Goal: Task Accomplishment & Management: Use online tool/utility

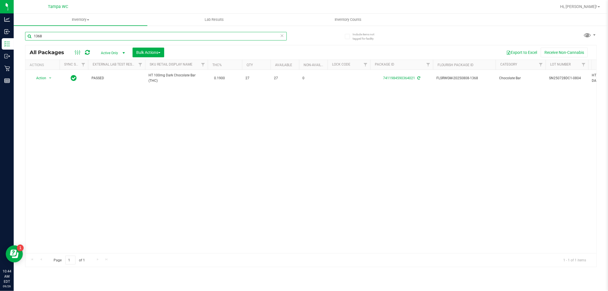
click at [92, 36] on input "1368" at bounding box center [156, 36] width 262 height 9
drag, startPoint x: 92, startPoint y: 36, endPoint x: 93, endPoint y: 39, distance: 2.9
click at [92, 36] on input "1368" at bounding box center [156, 36] width 262 height 9
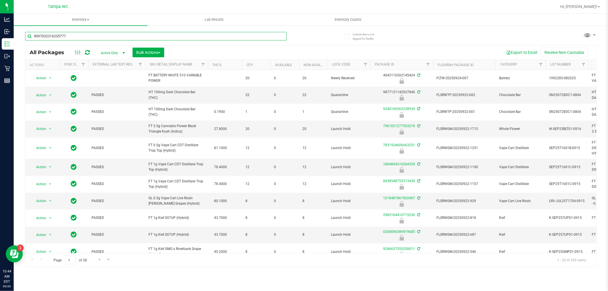
type input "9097032316235777"
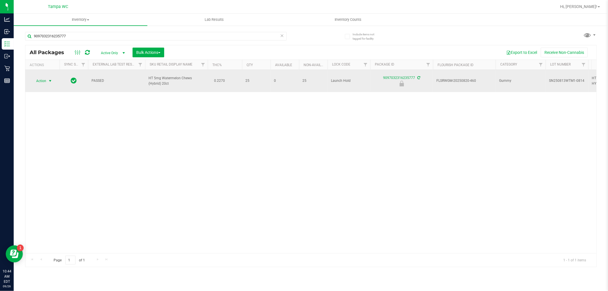
click at [51, 82] on span "select" at bounding box center [50, 81] width 5 height 5
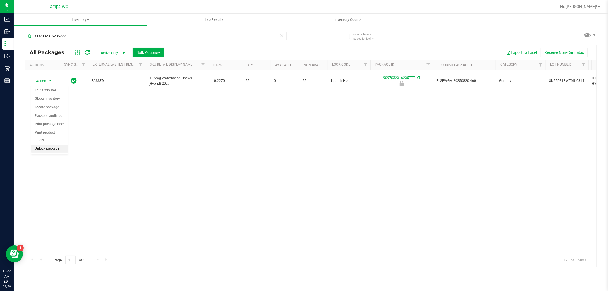
click at [43, 150] on li "Unlock package" at bounding box center [49, 148] width 36 height 9
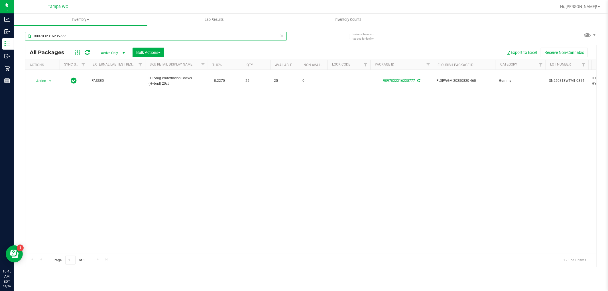
click at [142, 32] on input "9097032316235777" at bounding box center [156, 36] width 262 height 9
type input "4502270070977763"
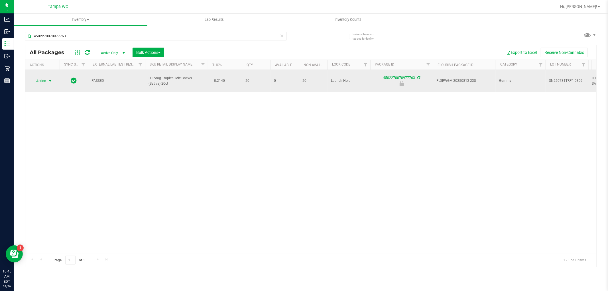
click at [49, 81] on span "select" at bounding box center [50, 81] width 5 height 5
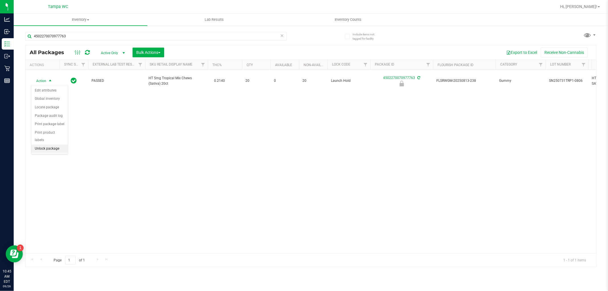
click at [44, 146] on li "Unlock package" at bounding box center [49, 148] width 36 height 9
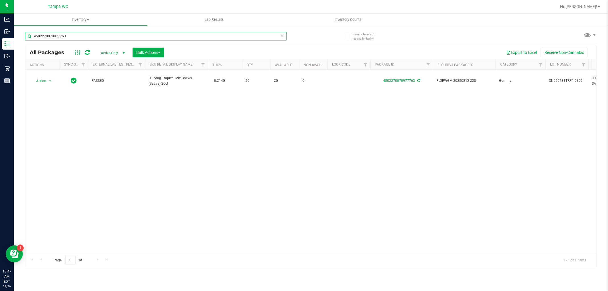
click at [125, 34] on input "4502270070977763" at bounding box center [156, 36] width 262 height 9
type input "[CREDIT_CARD_NUMBER]"
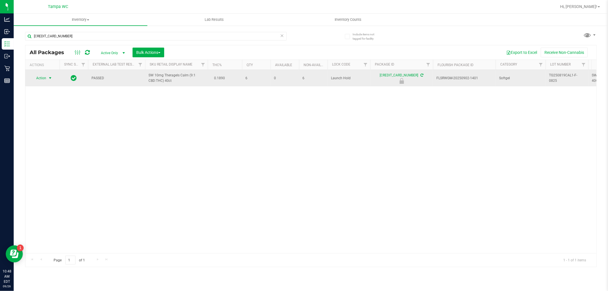
click at [48, 78] on span "select" at bounding box center [50, 78] width 5 height 5
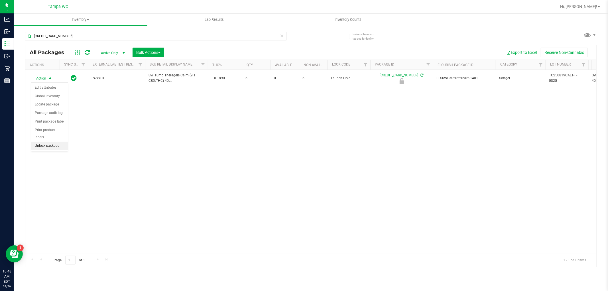
click at [35, 149] on li "Unlock package" at bounding box center [49, 146] width 36 height 9
click at [78, 32] on div "[CREDIT_CARD_NUMBER]" at bounding box center [168, 36] width 286 height 18
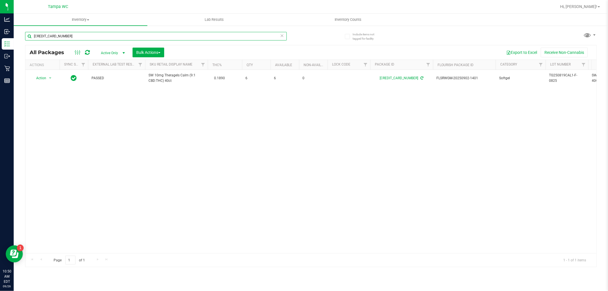
click at [78, 32] on input "[CREDIT_CARD_NUMBER]" at bounding box center [156, 36] width 262 height 9
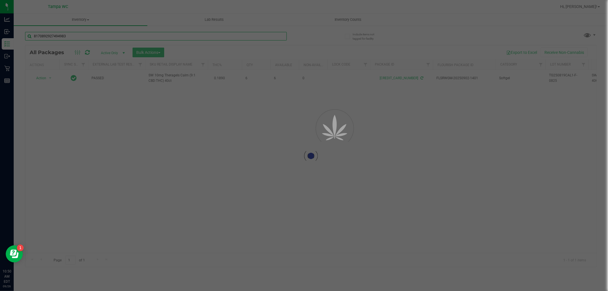
type input "8170892927494983"
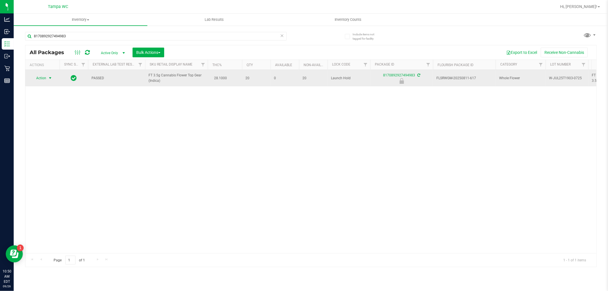
click at [49, 80] on span "select" at bounding box center [50, 78] width 7 height 8
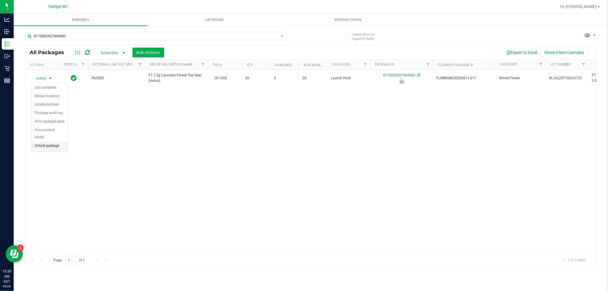
click at [50, 145] on li "Unlock package" at bounding box center [49, 146] width 36 height 9
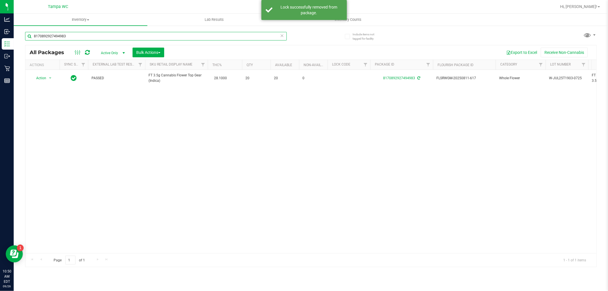
click at [130, 39] on input "8170892927494983" at bounding box center [156, 36] width 262 height 9
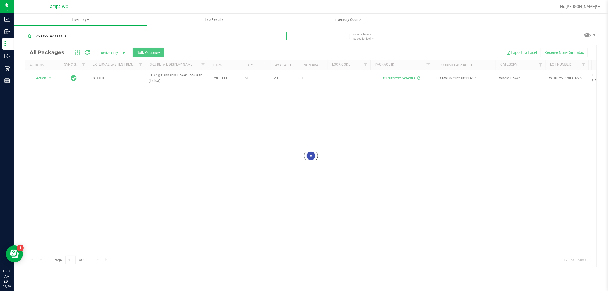
type input "1768965147939913"
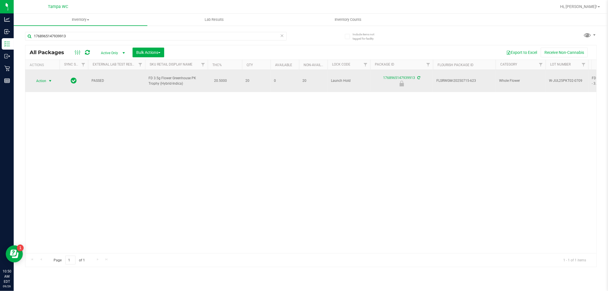
click at [44, 81] on span "Action" at bounding box center [38, 81] width 15 height 8
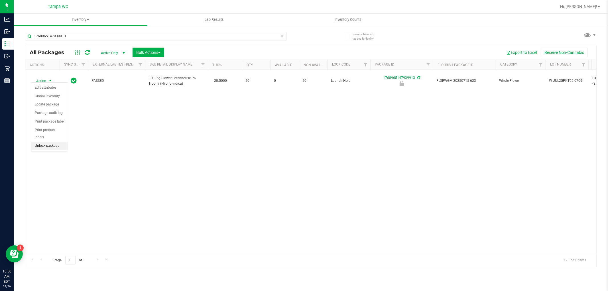
click at [40, 148] on li "Unlock package" at bounding box center [49, 146] width 36 height 9
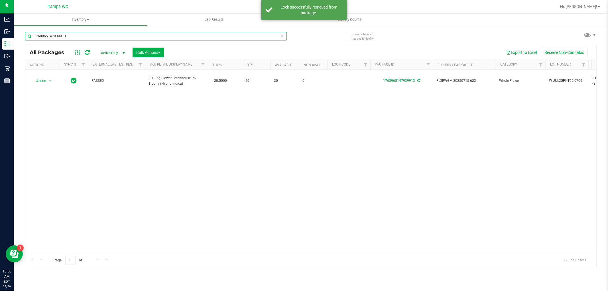
click at [77, 36] on input "1768965147939913" at bounding box center [156, 36] width 262 height 9
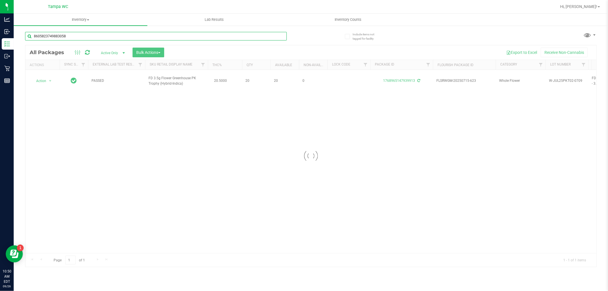
type input "8605823749883058"
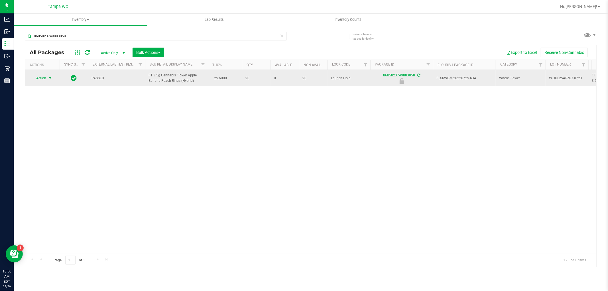
click at [44, 81] on span "Action" at bounding box center [38, 78] width 15 height 8
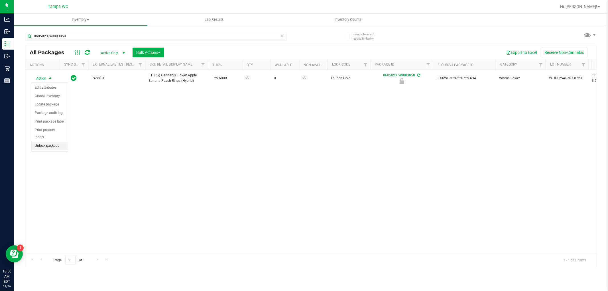
click at [61, 147] on li "Unlock package" at bounding box center [49, 146] width 36 height 9
click at [250, 42] on div "8605823749883058" at bounding box center [156, 38] width 262 height 13
click at [251, 40] on div "8605823749883058" at bounding box center [156, 38] width 262 height 13
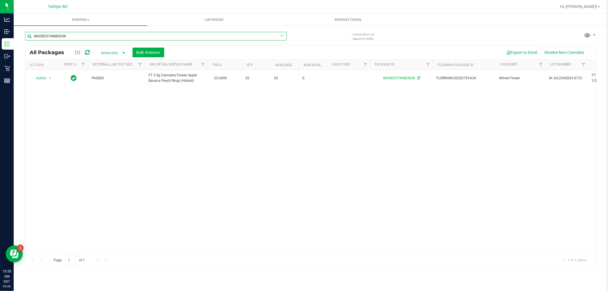
click at [250, 37] on input "8605823749883058" at bounding box center [156, 36] width 262 height 9
click at [250, 36] on input "8605823749883058" at bounding box center [156, 36] width 262 height 9
type input "6348890083102368"
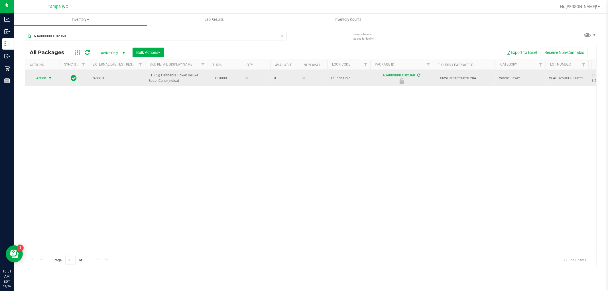
click at [48, 78] on span "select" at bounding box center [50, 78] width 5 height 5
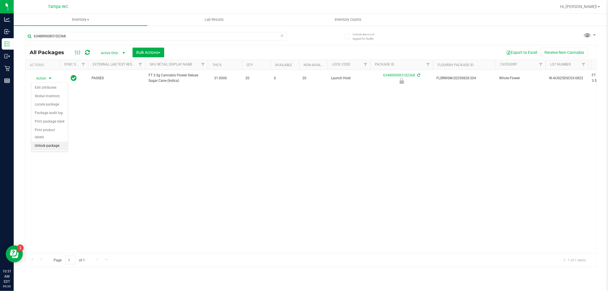
click at [52, 146] on li "Unlock package" at bounding box center [49, 146] width 36 height 9
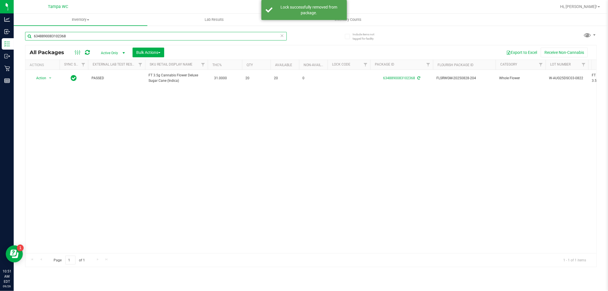
click at [152, 35] on input "6348890083102368" at bounding box center [156, 36] width 262 height 9
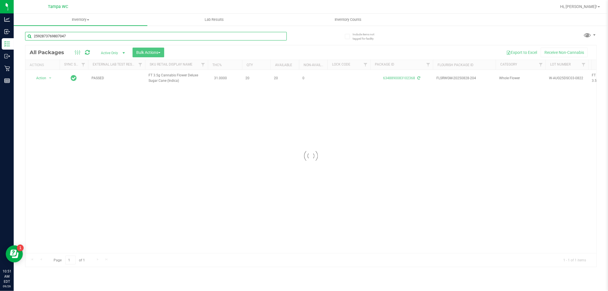
type input "2592873769807047"
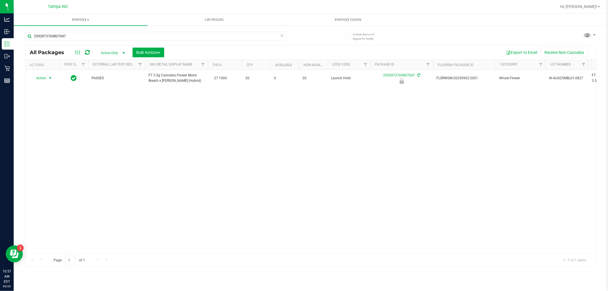
drag, startPoint x: 44, startPoint y: 79, endPoint x: 46, endPoint y: 84, distance: 5.9
click at [44, 79] on span "Action" at bounding box center [38, 78] width 15 height 8
click at [50, 147] on li "Unlock package" at bounding box center [49, 146] width 36 height 9
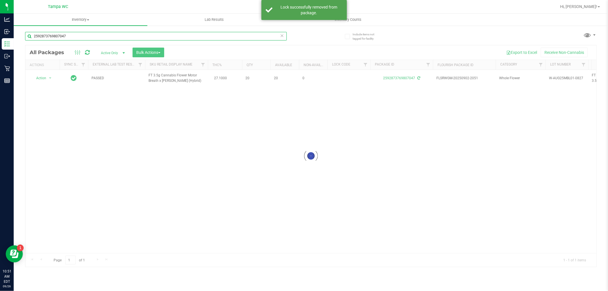
click at [79, 35] on input "2592873769807047" at bounding box center [156, 36] width 262 height 9
click at [79, 36] on input "2592873769807047" at bounding box center [156, 36] width 262 height 9
type input "2145093392364513"
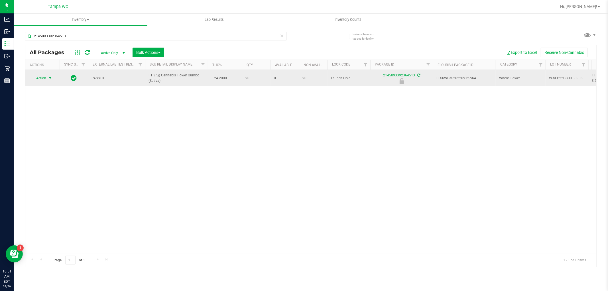
click at [50, 77] on span "select" at bounding box center [50, 78] width 5 height 5
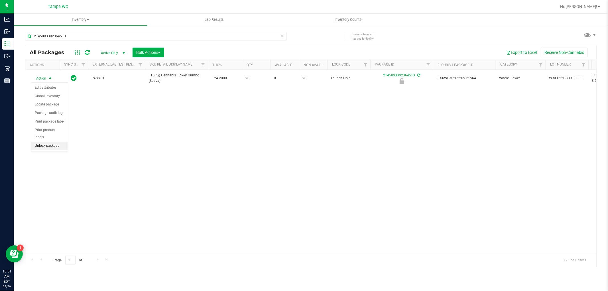
click at [52, 144] on li "Unlock package" at bounding box center [49, 146] width 36 height 9
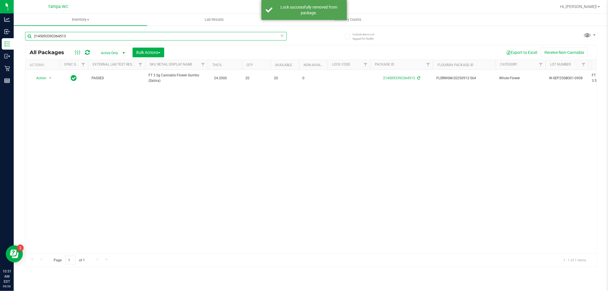
click at [91, 36] on input "2145093392364513" at bounding box center [156, 36] width 262 height 9
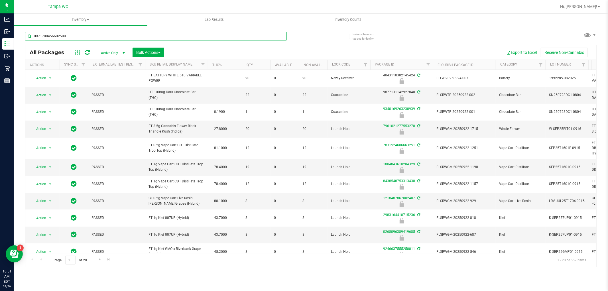
type input "0971788456602588"
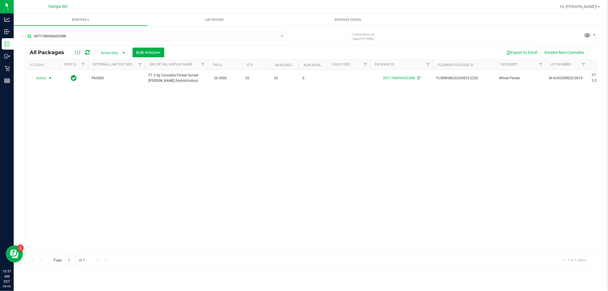
click at [48, 82] on span "select" at bounding box center [50, 78] width 7 height 8
drag, startPoint x: 121, startPoint y: 130, endPoint x: 110, endPoint y: 121, distance: 14.6
click at [120, 131] on div "Action Action Adjust qty Create package Edit attributes Global inventory Locate…" at bounding box center [310, 161] width 571 height 183
click at [84, 37] on input "0971788456602588" at bounding box center [156, 36] width 262 height 9
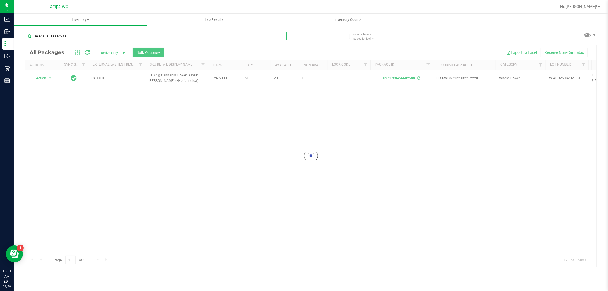
type input "3487318108307598"
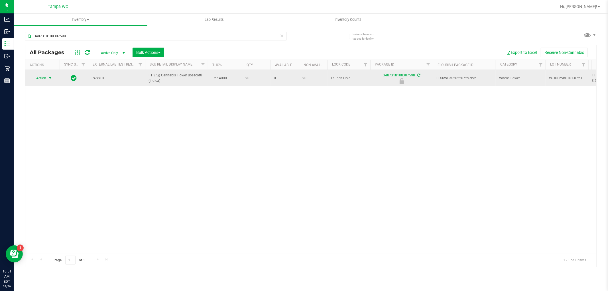
click at [42, 78] on span "Action" at bounding box center [38, 78] width 15 height 8
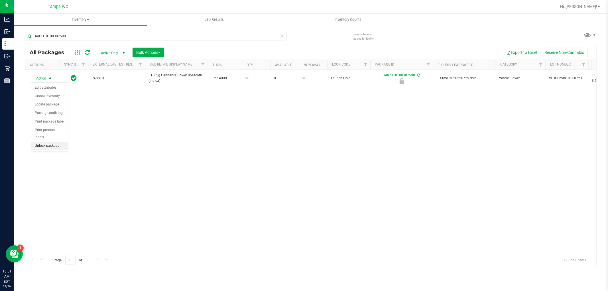
click at [44, 148] on li "Unlock package" at bounding box center [49, 146] width 36 height 9
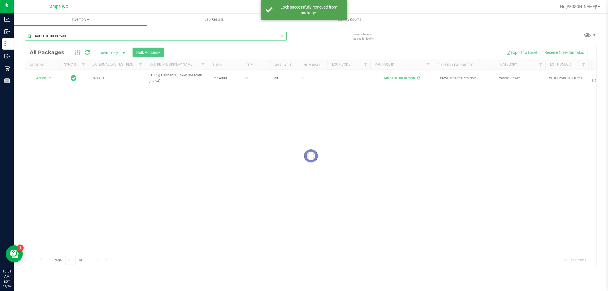
click at [109, 32] on input "3487318108307598" at bounding box center [156, 36] width 262 height 9
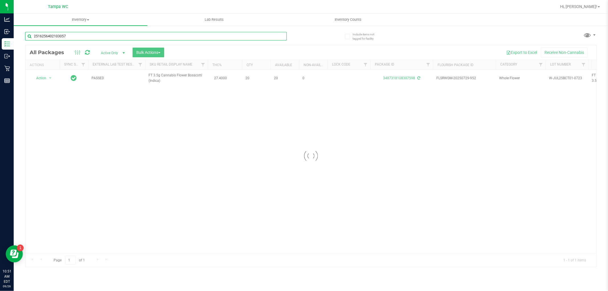
type input "2516256402103057"
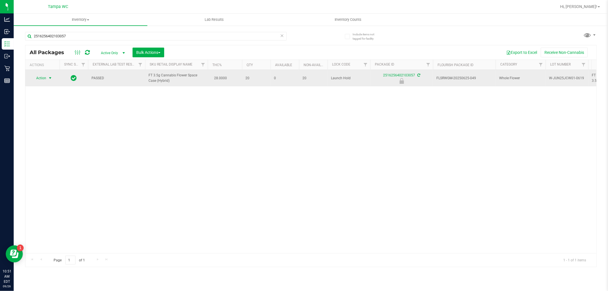
click at [47, 81] on span "select" at bounding box center [50, 78] width 7 height 8
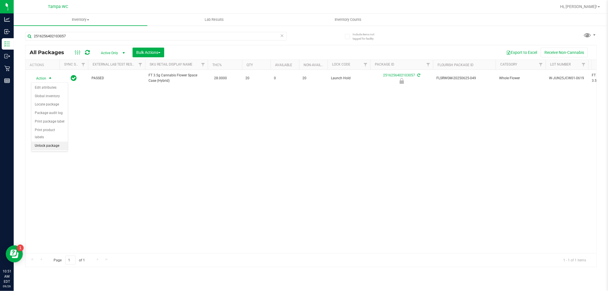
click at [54, 146] on li "Unlock package" at bounding box center [49, 146] width 36 height 9
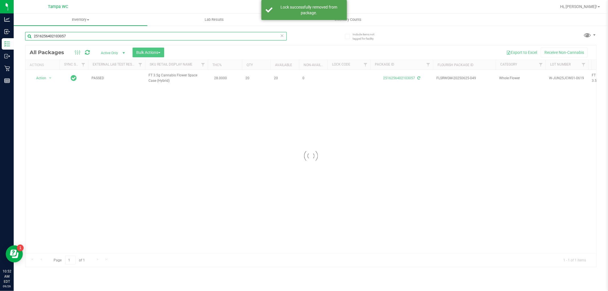
click at [83, 37] on input "2516256402103057" at bounding box center [156, 36] width 262 height 9
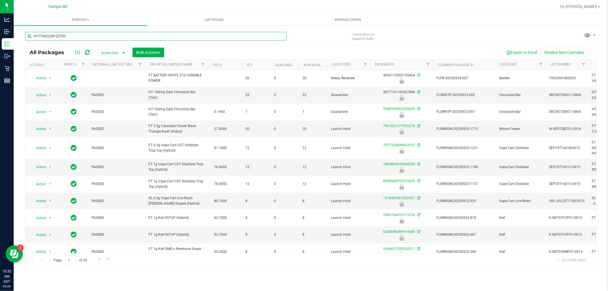
type input "0177362228122703"
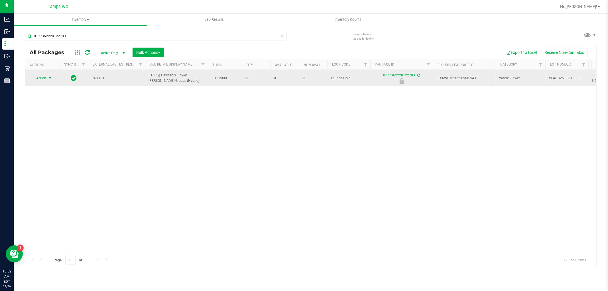
click at [46, 76] on span "Action" at bounding box center [38, 78] width 15 height 8
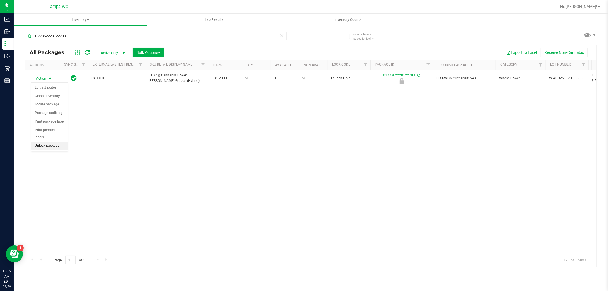
click at [54, 144] on li "Unlock package" at bounding box center [49, 146] width 36 height 9
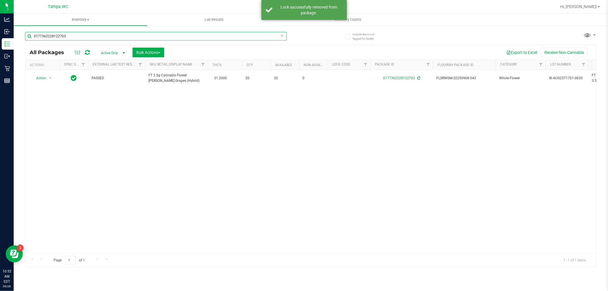
click at [72, 38] on input "0177362228122703" at bounding box center [156, 36] width 262 height 9
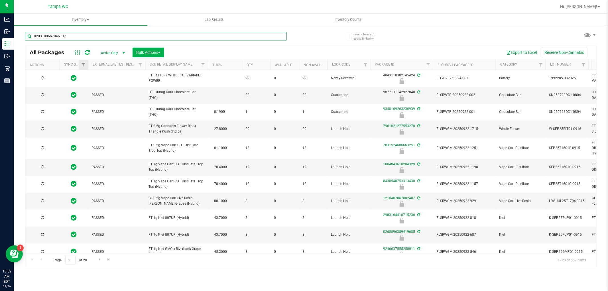
type input "8203180667846137"
type input "[DATE]"
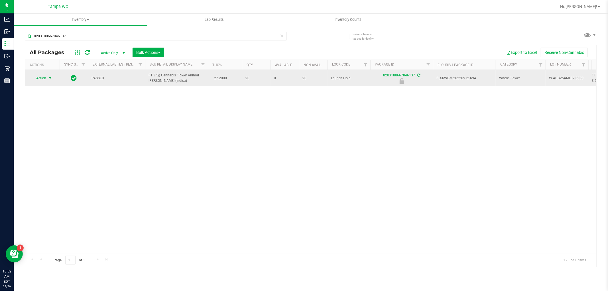
click at [43, 80] on span "Action" at bounding box center [38, 78] width 15 height 8
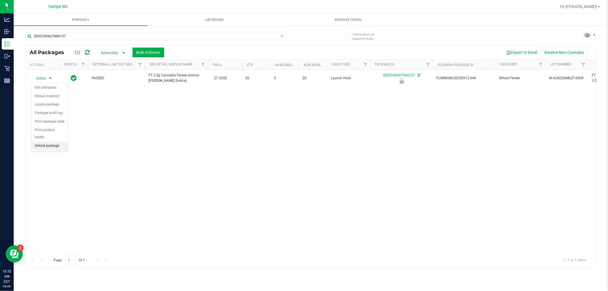
click at [58, 147] on li "Unlock package" at bounding box center [49, 146] width 36 height 9
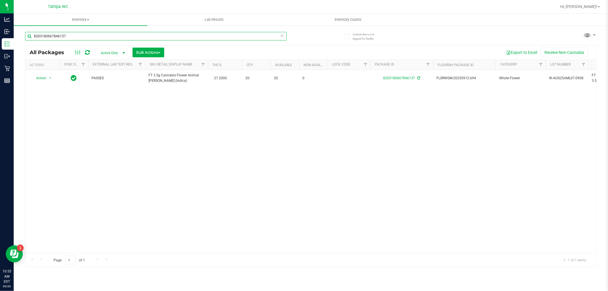
click at [80, 35] on input "8203180667846137" at bounding box center [156, 36] width 262 height 9
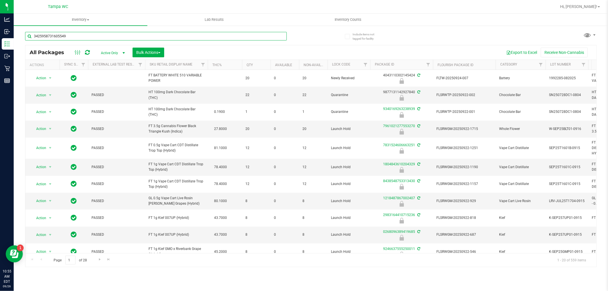
type input "3425958731605549"
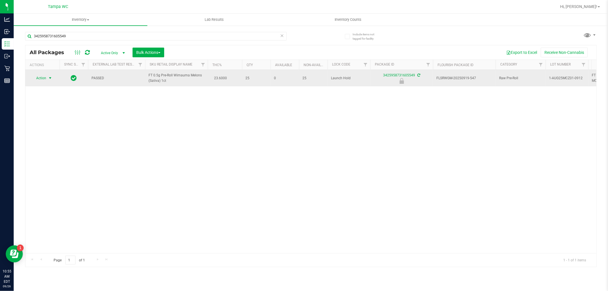
click at [50, 77] on span "select" at bounding box center [50, 78] width 5 height 5
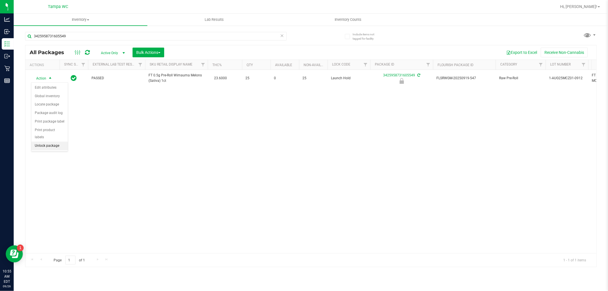
click at [61, 149] on li "Unlock package" at bounding box center [49, 146] width 36 height 9
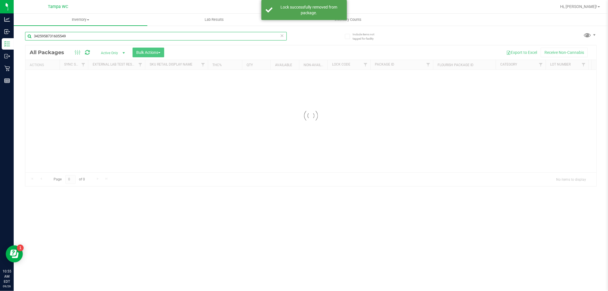
click at [81, 38] on input "3425958731605549" at bounding box center [156, 36] width 262 height 9
type input "342595873160554"
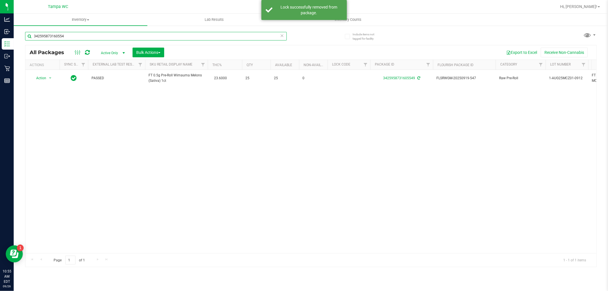
click at [81, 38] on input "342595873160554" at bounding box center [156, 36] width 262 height 9
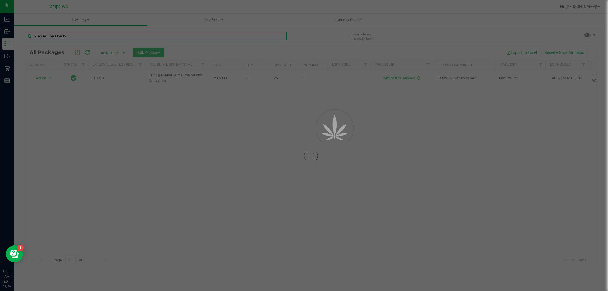
type input "6145341164005435"
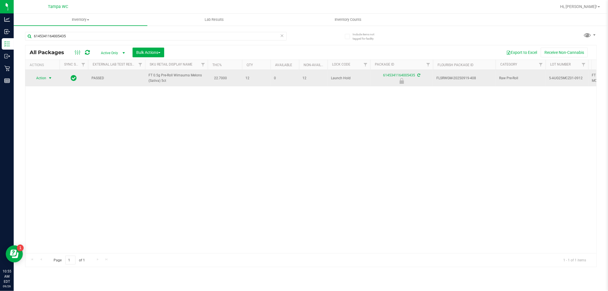
click at [48, 77] on span "select" at bounding box center [50, 78] width 5 height 5
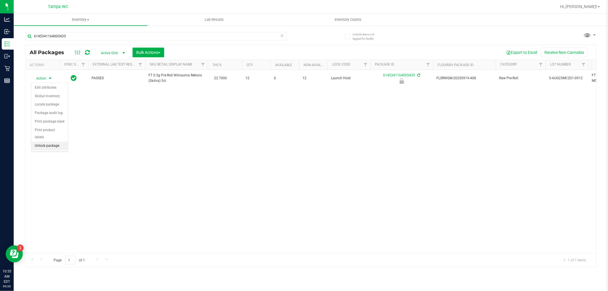
click at [46, 144] on li "Unlock package" at bounding box center [49, 146] width 36 height 9
click at [119, 42] on div "6145341164005435" at bounding box center [156, 38] width 262 height 13
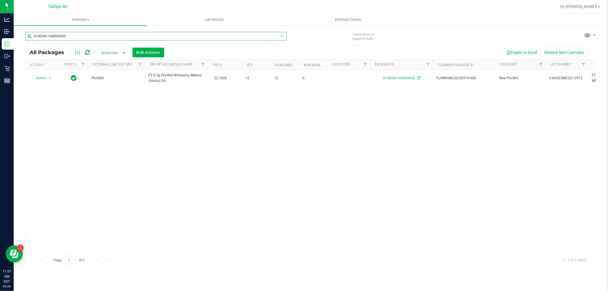
click at [121, 36] on input "6145341164005435" at bounding box center [156, 36] width 262 height 9
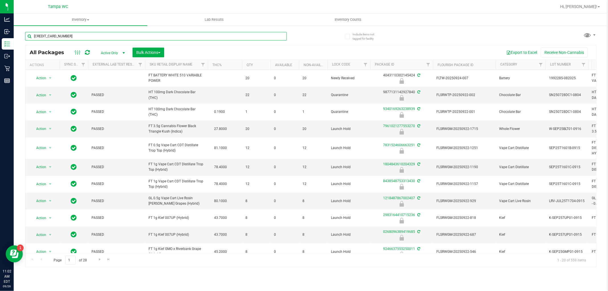
type input "[CREDIT_CARD_NUMBER]"
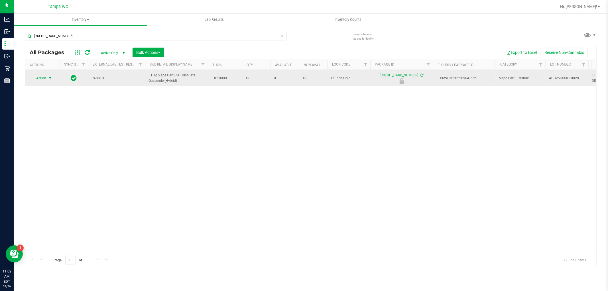
click at [43, 76] on span "Action" at bounding box center [38, 78] width 15 height 8
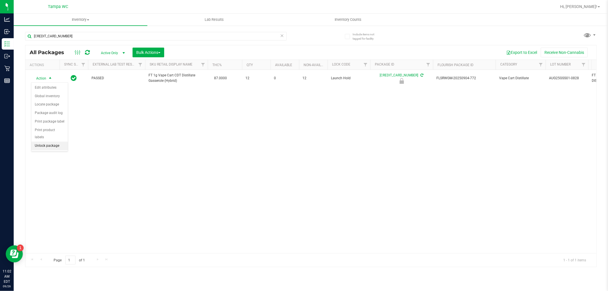
click at [55, 144] on li "Unlock package" at bounding box center [49, 146] width 36 height 9
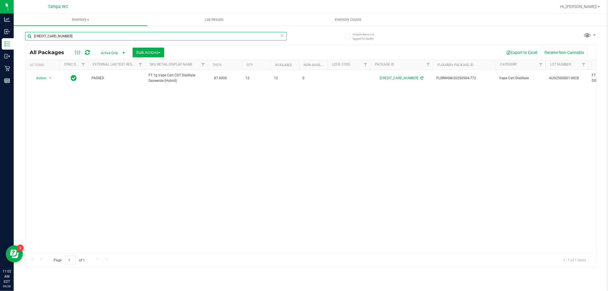
click at [134, 38] on input "[CREDIT_CARD_NUMBER]" at bounding box center [156, 36] width 262 height 9
drag, startPoint x: 134, startPoint y: 38, endPoint x: 134, endPoint y: 42, distance: 3.4
click at [134, 39] on input "[CREDIT_CARD_NUMBER]" at bounding box center [156, 36] width 262 height 9
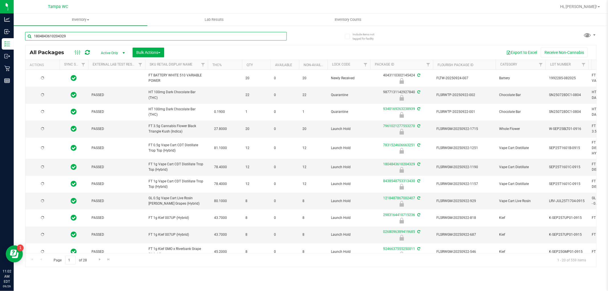
type input "1804843610204329"
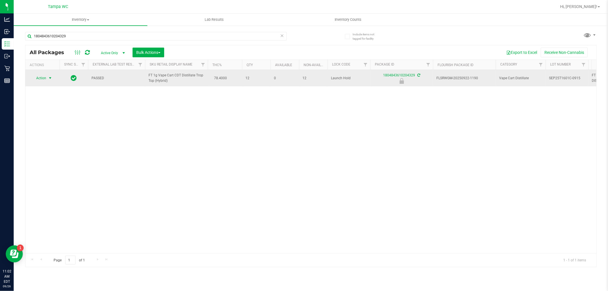
click at [43, 78] on span "Action" at bounding box center [38, 78] width 15 height 8
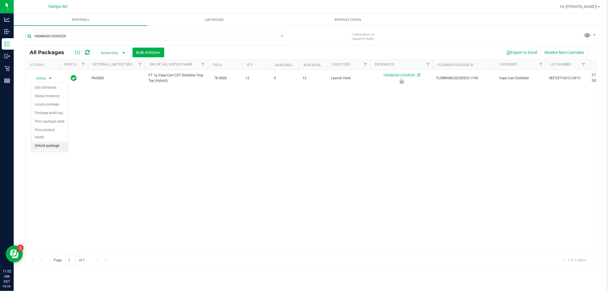
click at [52, 144] on li "Unlock package" at bounding box center [49, 146] width 36 height 9
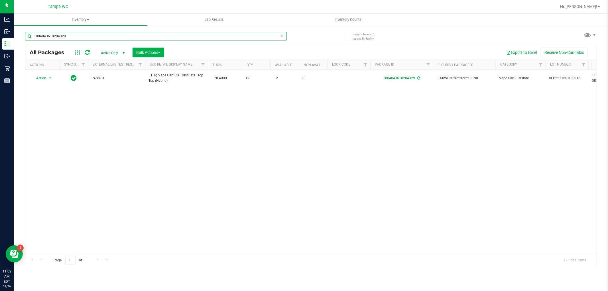
click at [81, 36] on input "1804843610204329" at bounding box center [156, 36] width 262 height 9
click at [81, 37] on input "1804843610204329" at bounding box center [156, 36] width 262 height 9
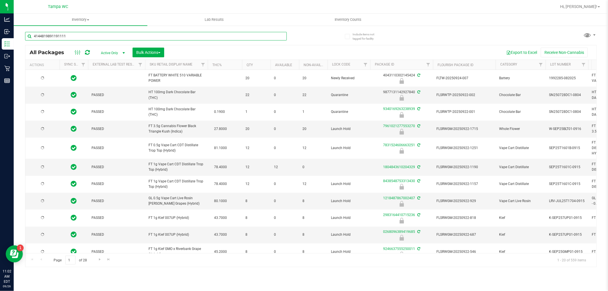
type input "4144819891191111"
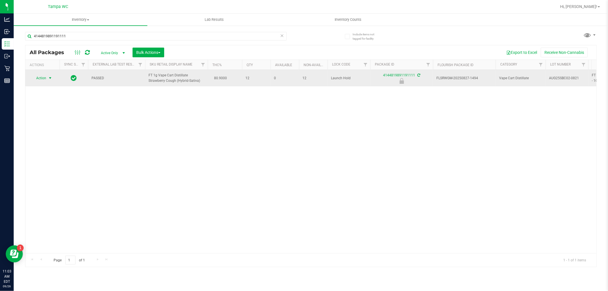
click at [44, 82] on span "Action" at bounding box center [38, 78] width 15 height 8
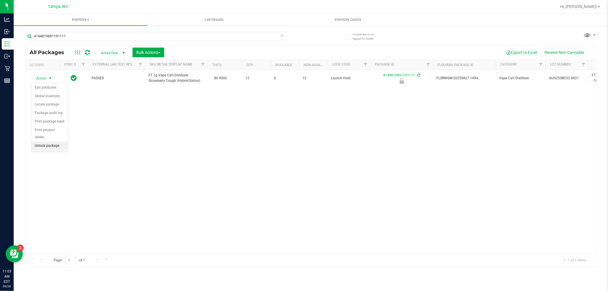
click at [56, 146] on li "Unlock package" at bounding box center [49, 146] width 36 height 9
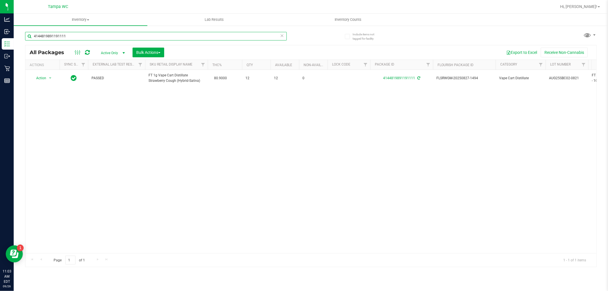
click at [107, 35] on input "4144819891191111" at bounding box center [156, 36] width 262 height 9
click at [107, 34] on input "4144819891191111" at bounding box center [156, 36] width 262 height 9
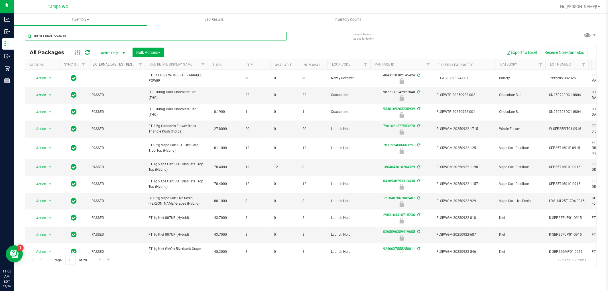
type input "8978338401559439"
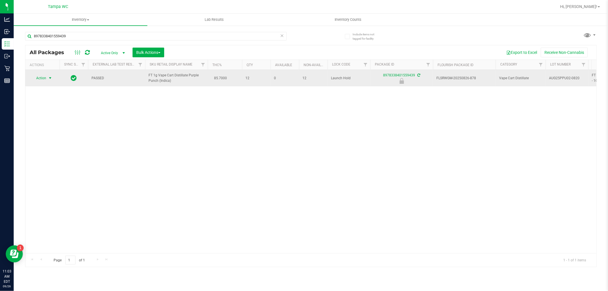
drag, startPoint x: 49, startPoint y: 78, endPoint x: 46, endPoint y: 80, distance: 3.7
click at [46, 80] on span "Action" at bounding box center [38, 78] width 15 height 8
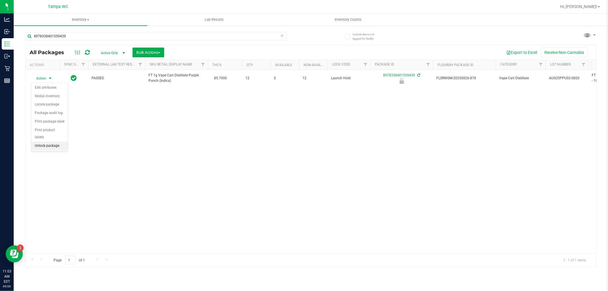
click at [59, 149] on li "Unlock package" at bounding box center [49, 146] width 36 height 9
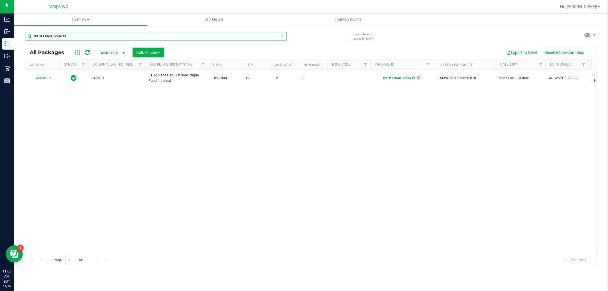
click at [130, 39] on input "8978338401559439" at bounding box center [156, 36] width 262 height 9
type input "1467417217514014"
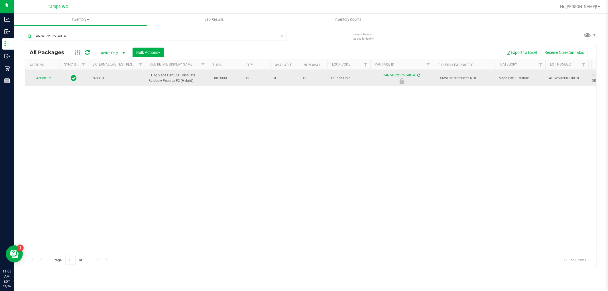
click at [32, 81] on span "Action" at bounding box center [38, 78] width 15 height 8
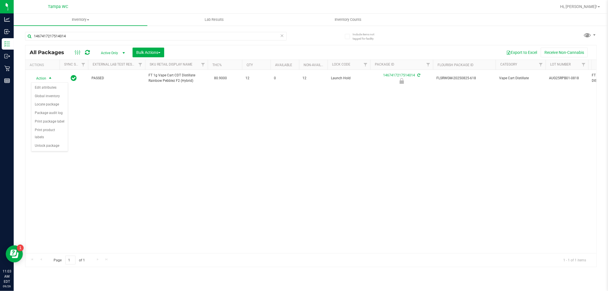
click at [36, 151] on div "Action Edit attributes Global inventory Locate package Package audit log Print …" at bounding box center [49, 116] width 37 height 69
click at [46, 153] on div "Action Action Edit attributes Global inventory Locate package Package audit log…" at bounding box center [310, 161] width 571 height 183
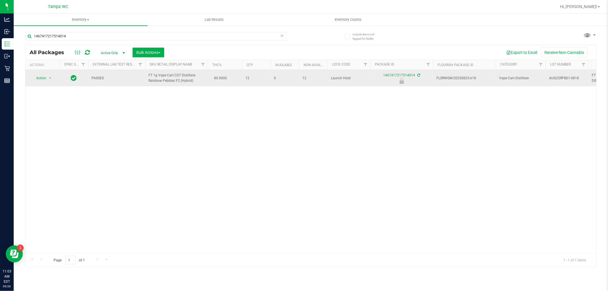
click at [41, 79] on span "Action" at bounding box center [38, 78] width 15 height 8
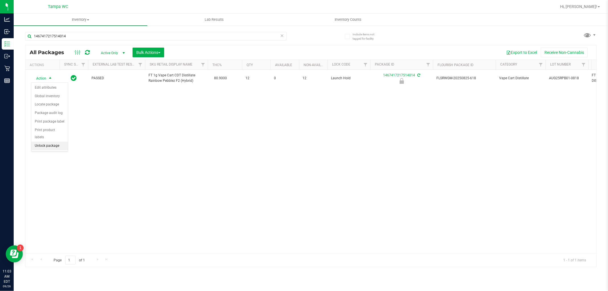
click at [38, 146] on li "Unlock package" at bounding box center [49, 146] width 36 height 9
click at [274, 46] on div "All Packages Active Only Active Only Lab Samples Locked All External Internal B…" at bounding box center [310, 52] width 571 height 14
click at [282, 35] on icon at bounding box center [282, 35] width 4 height 7
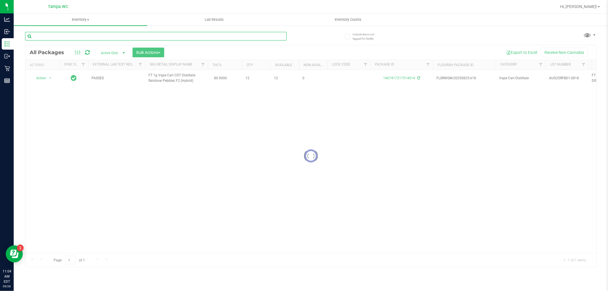
click at [239, 36] on input "text" at bounding box center [156, 36] width 262 height 9
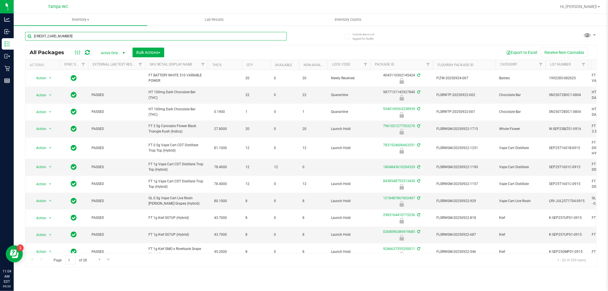
type input "[CREDIT_CARD_NUMBER]"
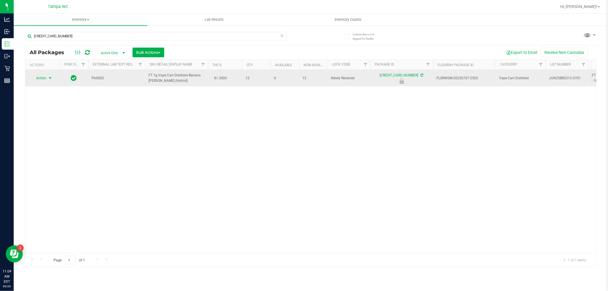
click at [49, 79] on span "select" at bounding box center [50, 78] width 5 height 5
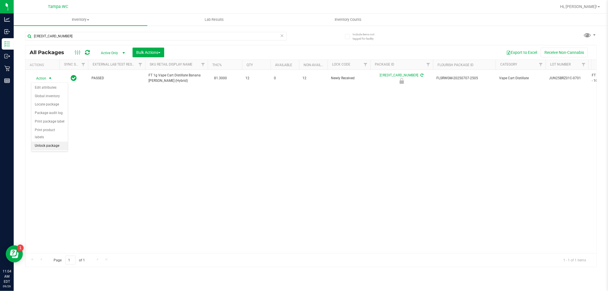
click at [52, 149] on li "Unlock package" at bounding box center [49, 146] width 36 height 9
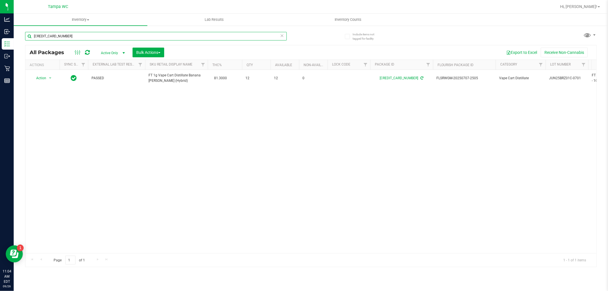
click at [241, 34] on input "[CREDIT_CARD_NUMBER]" at bounding box center [156, 36] width 262 height 9
type input "6"
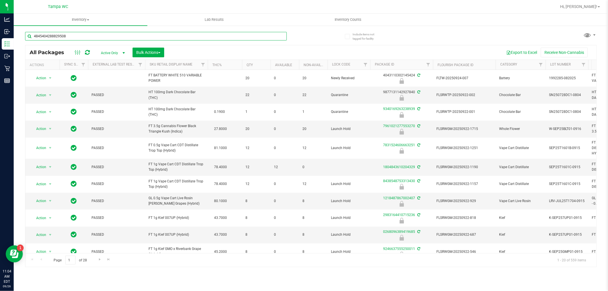
type input "4845404288829508"
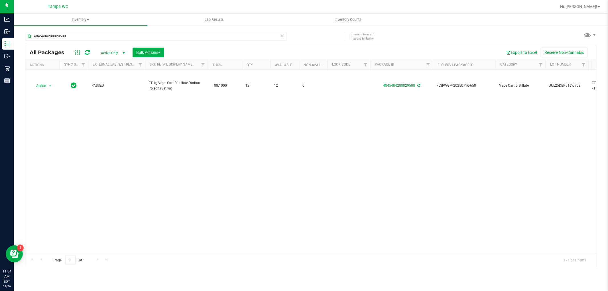
click at [281, 38] on icon at bounding box center [282, 35] width 4 height 7
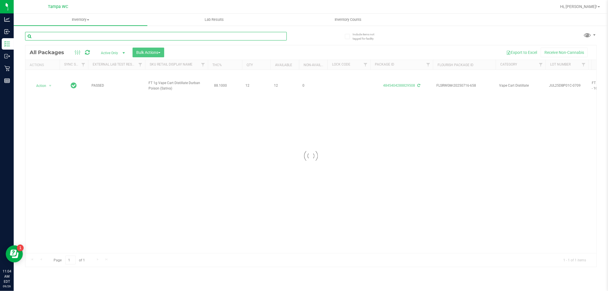
click at [268, 33] on input "text" at bounding box center [156, 36] width 262 height 9
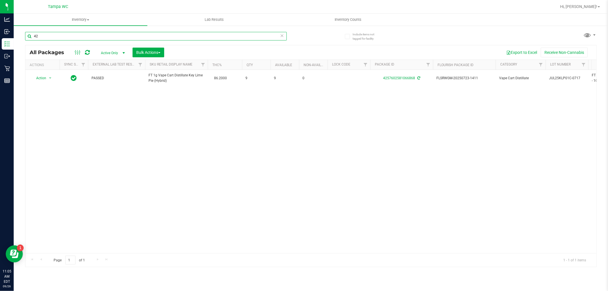
type input "4"
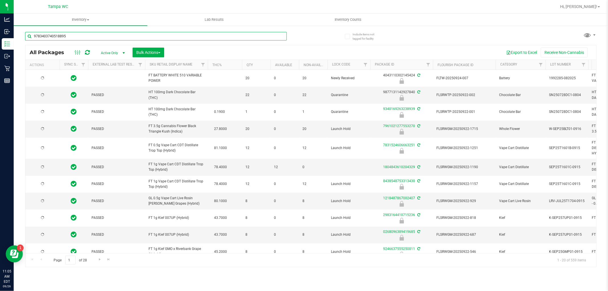
type input "9783403740518895"
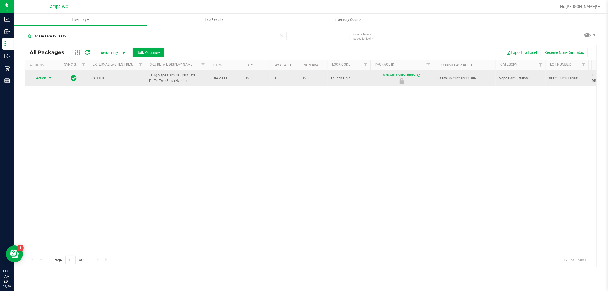
click at [48, 78] on span "select" at bounding box center [50, 78] width 5 height 5
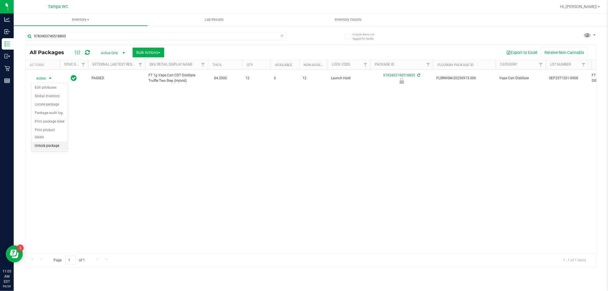
click at [36, 146] on li "Unlock package" at bounding box center [49, 146] width 36 height 9
click at [282, 35] on icon at bounding box center [282, 35] width 4 height 7
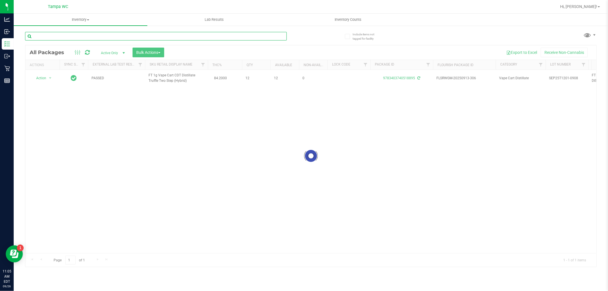
click at [258, 36] on input "text" at bounding box center [156, 36] width 262 height 9
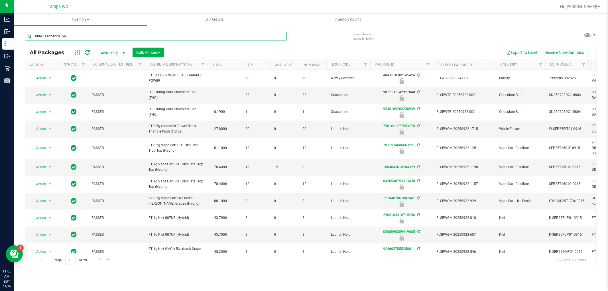
type input "3084733220229164"
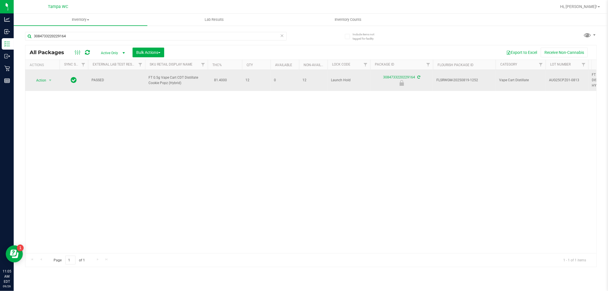
click at [42, 80] on span "Action" at bounding box center [38, 80] width 15 height 8
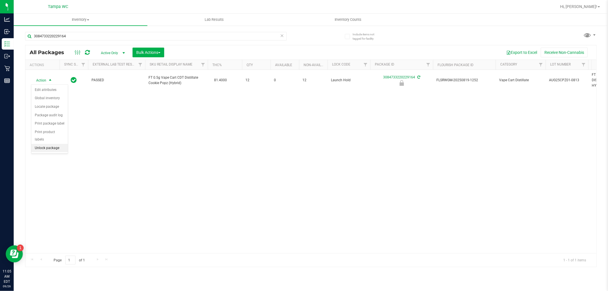
click at [39, 149] on li "Unlock package" at bounding box center [49, 148] width 36 height 9
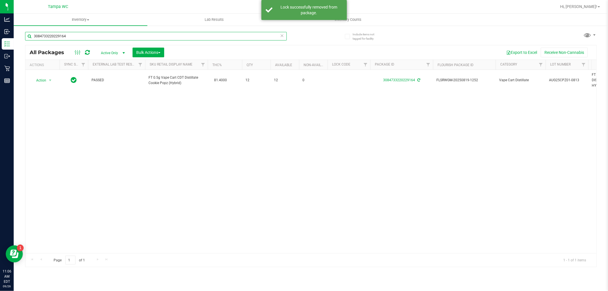
click at [286, 36] on input "3084733220229164" at bounding box center [156, 36] width 262 height 9
click at [283, 36] on icon at bounding box center [282, 35] width 4 height 7
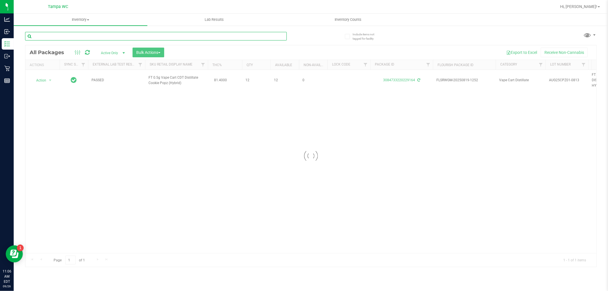
click at [254, 37] on input "text" at bounding box center [156, 36] width 262 height 9
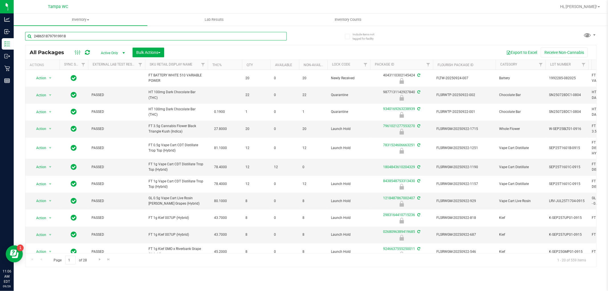
type input "2486518797919918"
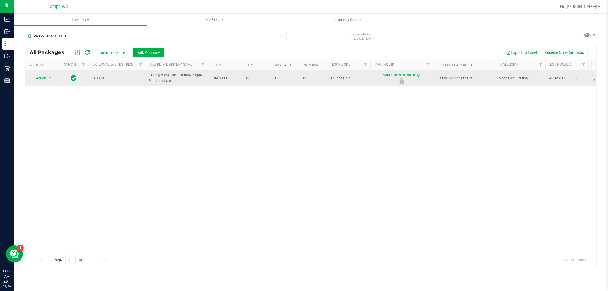
click at [43, 78] on span "Action" at bounding box center [38, 78] width 15 height 8
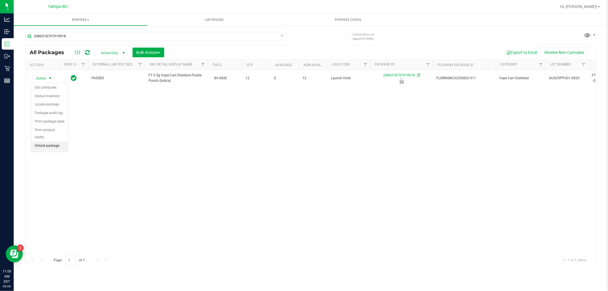
click at [36, 146] on li "Unlock package" at bounding box center [49, 146] width 36 height 9
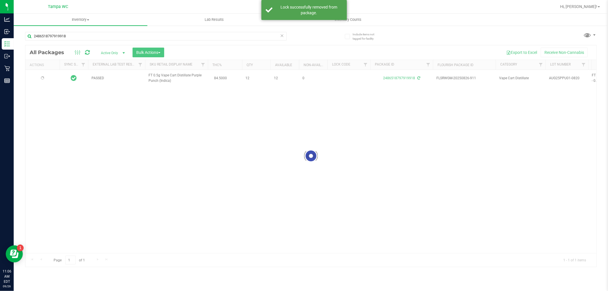
click at [281, 36] on icon at bounding box center [282, 35] width 4 height 7
click at [257, 37] on input "text" at bounding box center [156, 36] width 262 height 9
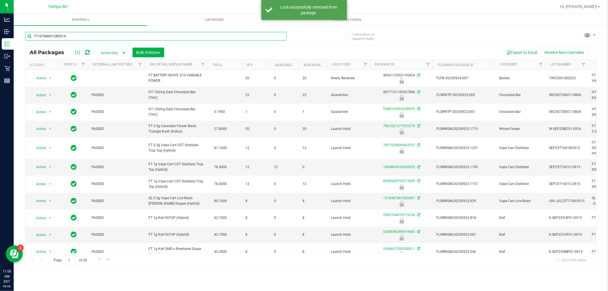
type input "7710784601280514"
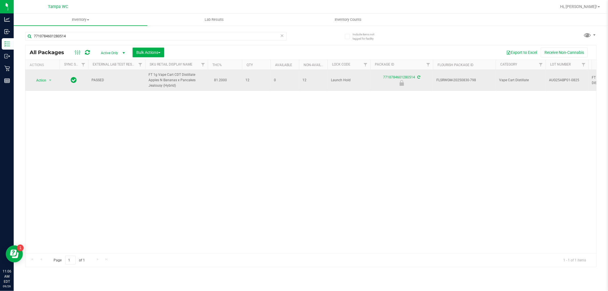
click at [37, 82] on span "Action" at bounding box center [38, 80] width 15 height 8
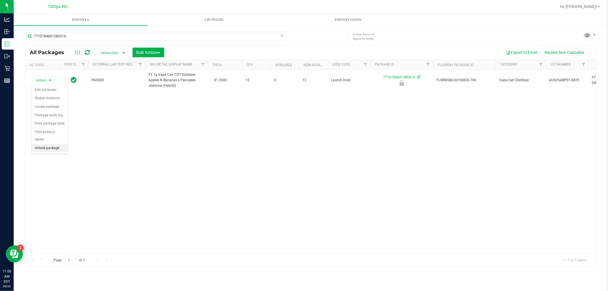
click at [36, 151] on li "Unlock package" at bounding box center [49, 148] width 36 height 9
click at [282, 36] on icon at bounding box center [282, 35] width 4 height 7
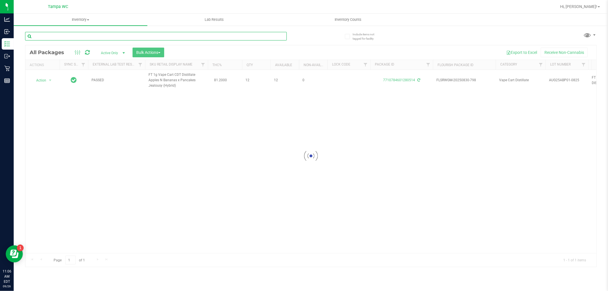
click at [221, 35] on input "text" at bounding box center [156, 36] width 262 height 9
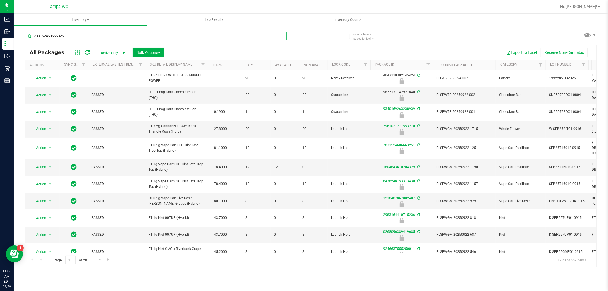
type input "7831524606663251"
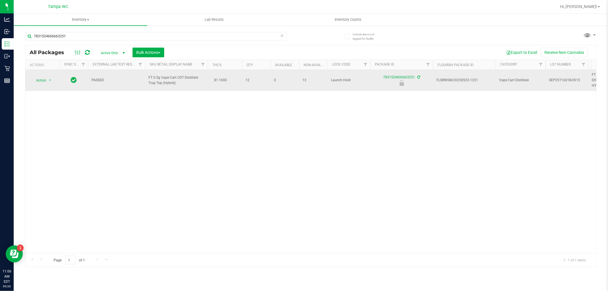
click at [41, 81] on span "Action" at bounding box center [38, 80] width 15 height 8
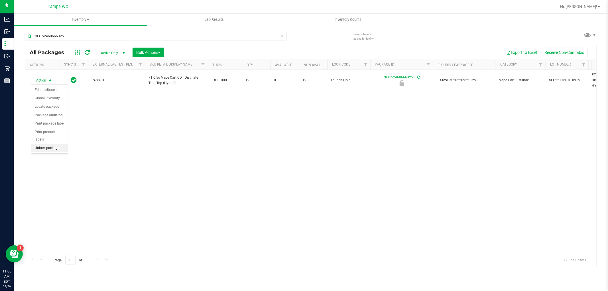
click at [40, 147] on li "Unlock package" at bounding box center [49, 148] width 36 height 9
click at [282, 35] on icon at bounding box center [282, 35] width 4 height 7
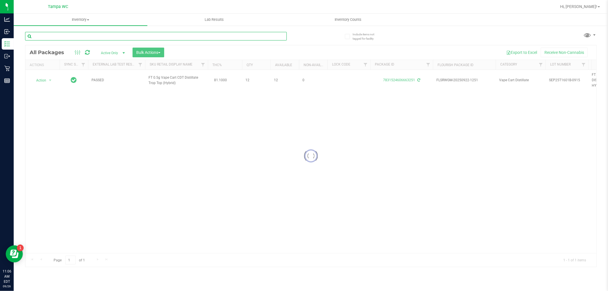
click at [258, 37] on input "text" at bounding box center [156, 36] width 262 height 9
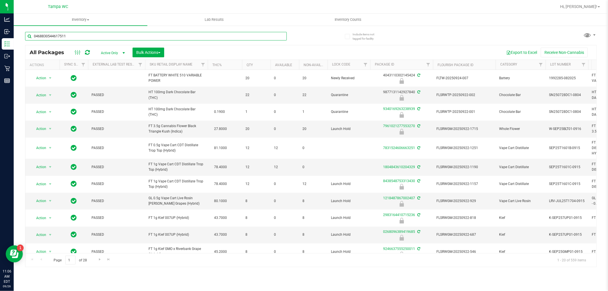
type input "0468830544617511"
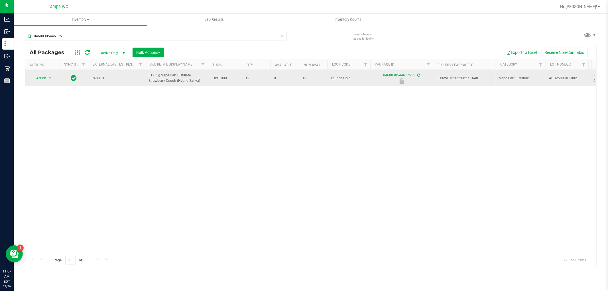
click at [39, 76] on span "Action" at bounding box center [38, 78] width 15 height 8
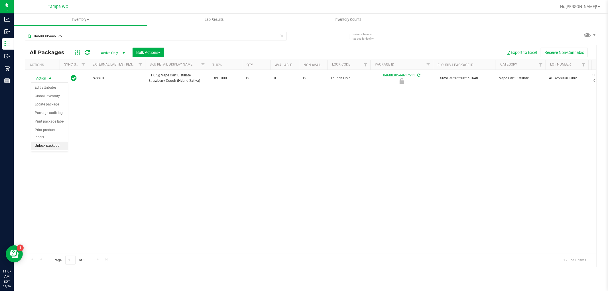
click at [37, 147] on li "Unlock package" at bounding box center [49, 146] width 36 height 9
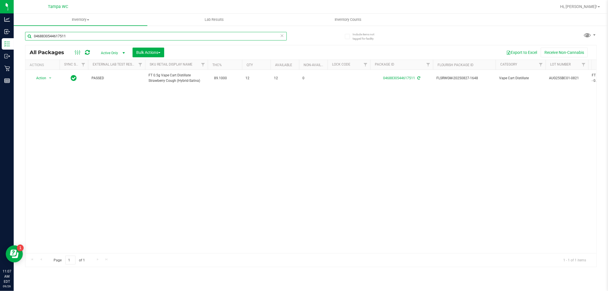
click at [278, 34] on input "0468830544617511" at bounding box center [156, 36] width 262 height 9
click at [282, 35] on icon at bounding box center [282, 35] width 4 height 7
click at [273, 39] on input "text" at bounding box center [156, 36] width 262 height 9
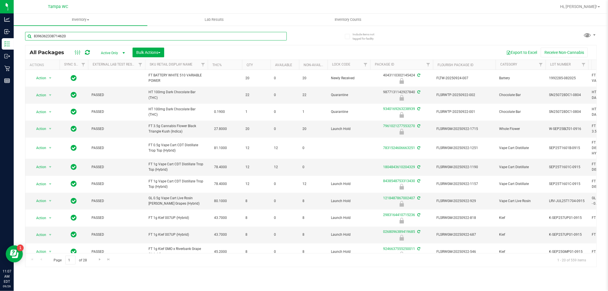
type input "8396362338714620"
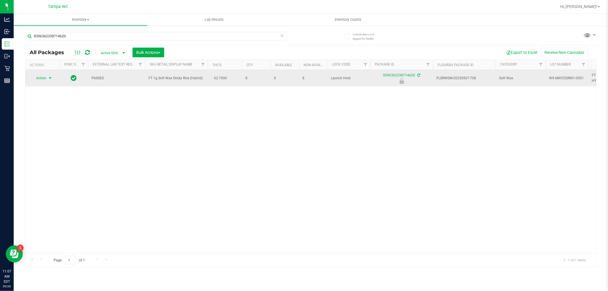
click at [43, 78] on span "Action" at bounding box center [38, 78] width 15 height 8
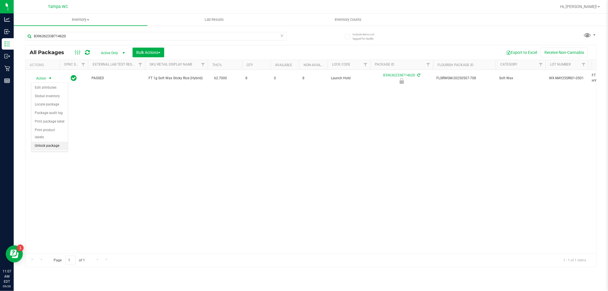
click at [48, 144] on li "Unlock package" at bounding box center [49, 146] width 36 height 9
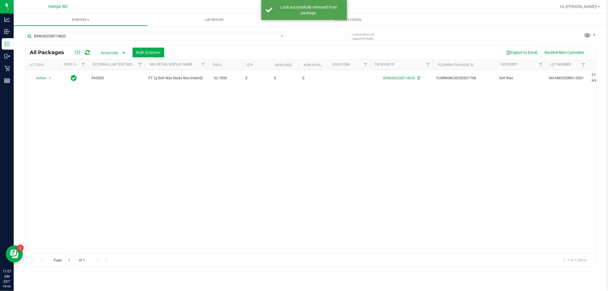
click at [284, 38] on icon at bounding box center [282, 35] width 4 height 7
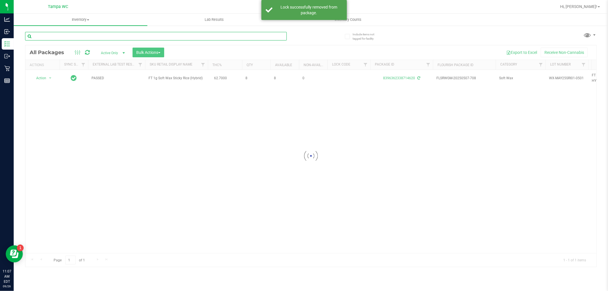
click at [258, 38] on input "text" at bounding box center [156, 36] width 262 height 9
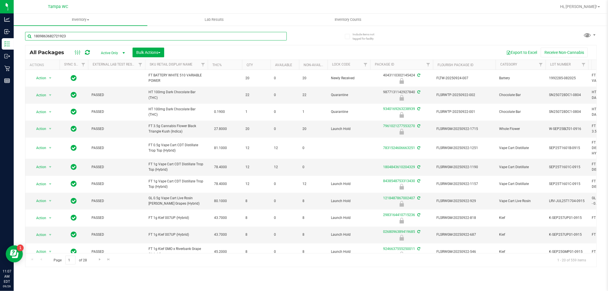
type input "1809863682721923"
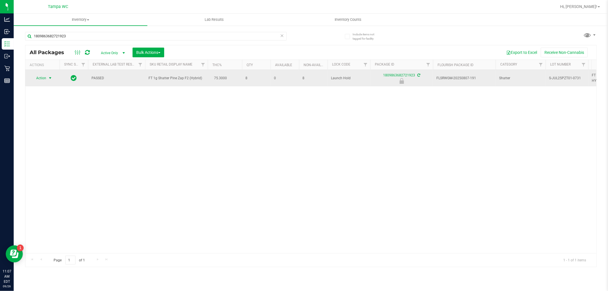
click at [40, 78] on span "Action" at bounding box center [38, 78] width 15 height 8
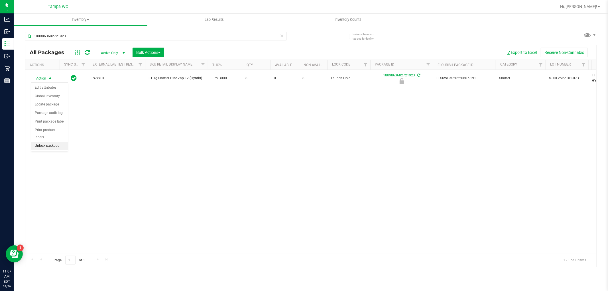
click at [50, 146] on li "Unlock package" at bounding box center [49, 146] width 36 height 9
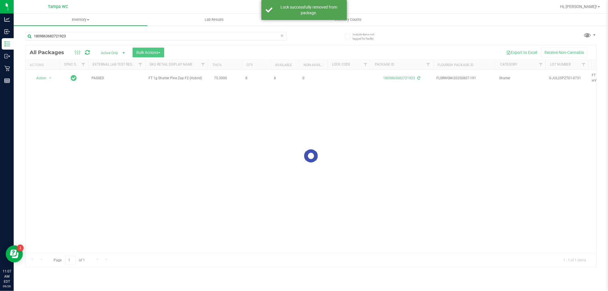
click at [282, 35] on icon at bounding box center [282, 35] width 4 height 7
click at [274, 38] on input "text" at bounding box center [156, 36] width 262 height 9
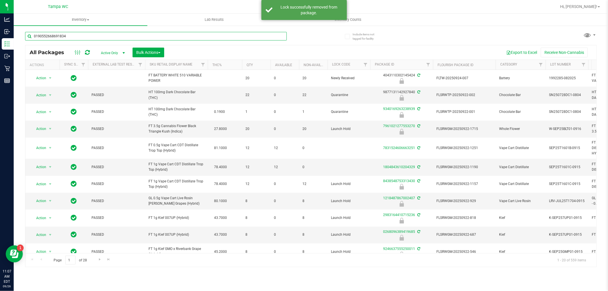
type input "0190552668691834"
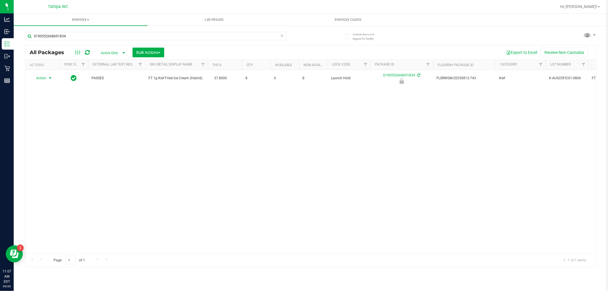
drag, startPoint x: 41, startPoint y: 79, endPoint x: 46, endPoint y: 100, distance: 21.0
click at [41, 80] on span "Action" at bounding box center [38, 78] width 15 height 8
click at [52, 144] on li "Unlock package" at bounding box center [49, 146] width 36 height 9
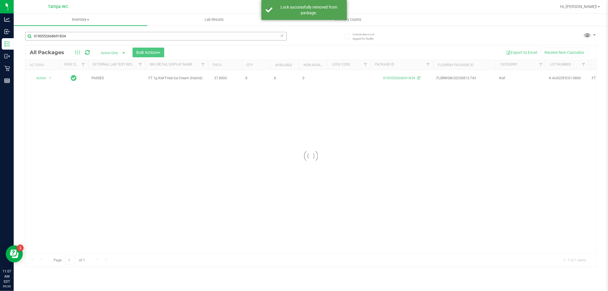
click at [281, 35] on icon at bounding box center [282, 35] width 4 height 7
click at [270, 38] on input "text" at bounding box center [156, 36] width 262 height 9
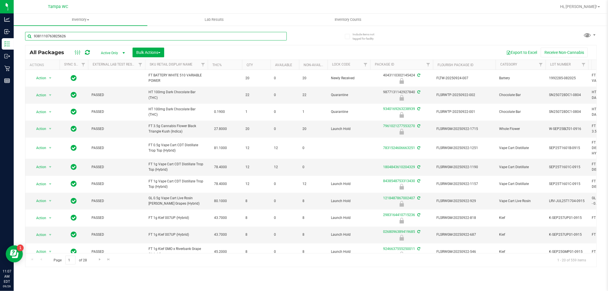
type input "9381110763825626"
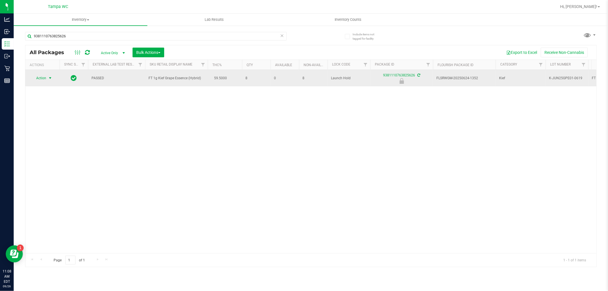
click at [49, 78] on span "select" at bounding box center [50, 78] width 5 height 5
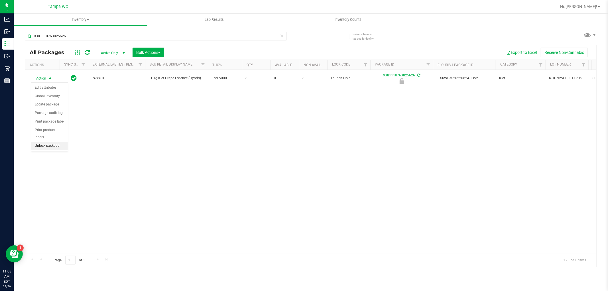
click at [59, 150] on li "Unlock package" at bounding box center [49, 146] width 36 height 9
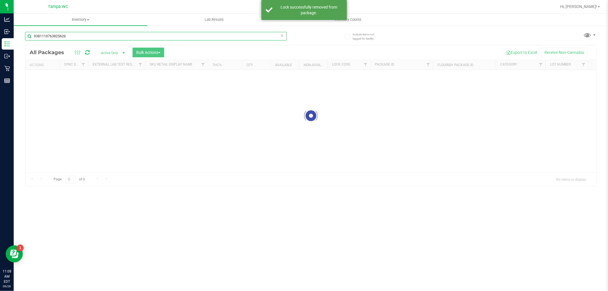
click at [219, 35] on input "9381110763825626" at bounding box center [156, 36] width 262 height 9
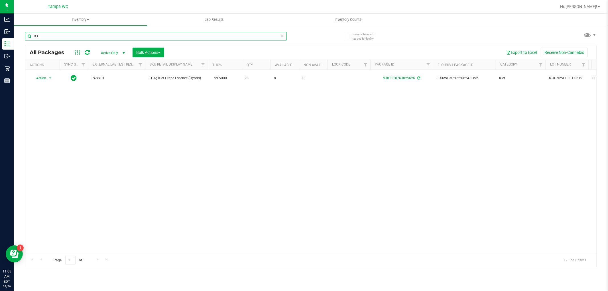
type input "9"
type input "7088117481547696"
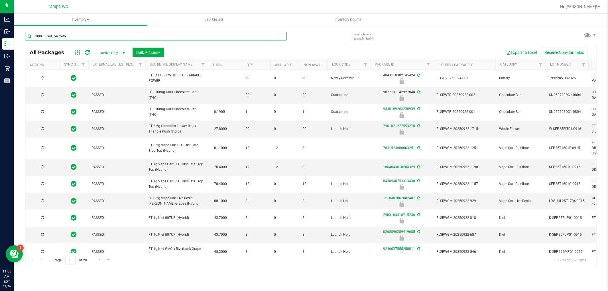
type input "[DATE]"
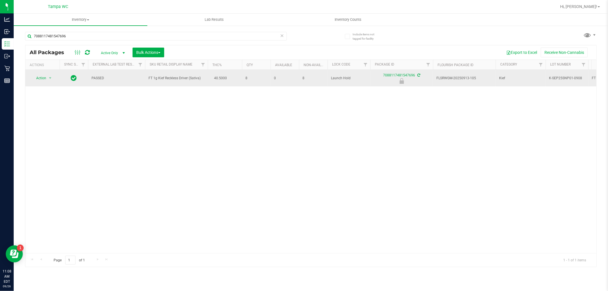
click at [41, 78] on span "Action" at bounding box center [38, 78] width 15 height 8
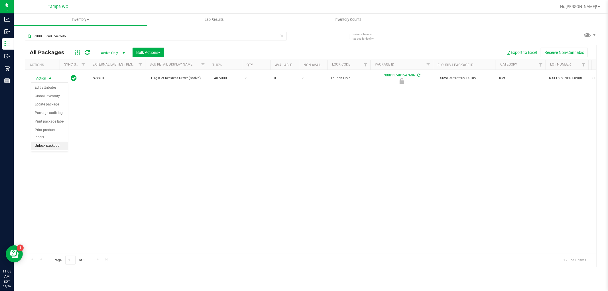
click at [32, 150] on li "Unlock package" at bounding box center [49, 146] width 36 height 9
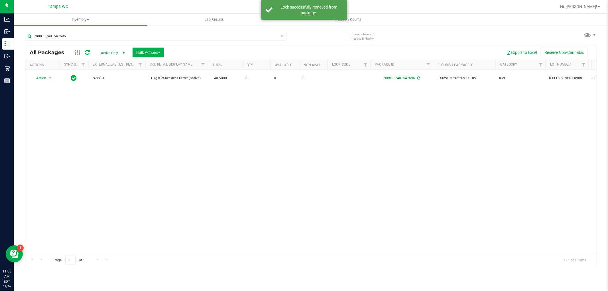
click at [283, 38] on icon at bounding box center [282, 35] width 4 height 7
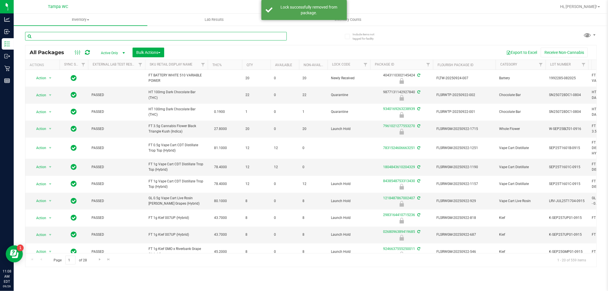
click at [173, 36] on input "text" at bounding box center [156, 36] width 262 height 9
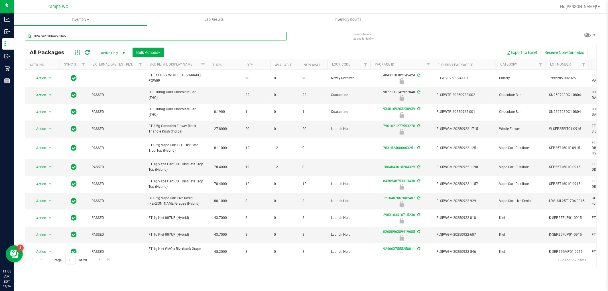
type input "9247427804457046"
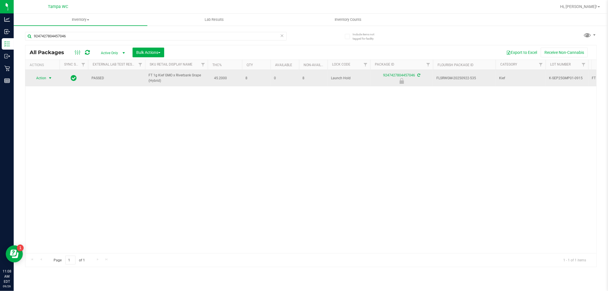
click at [48, 78] on span "select" at bounding box center [50, 78] width 5 height 5
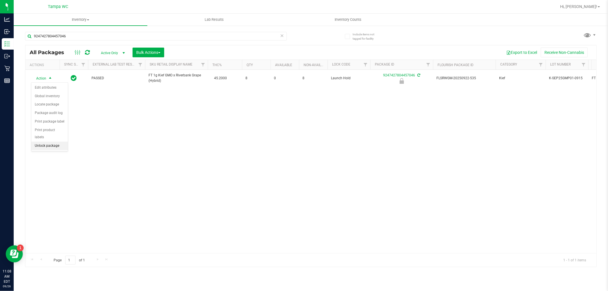
click at [56, 150] on li "Unlock package" at bounding box center [49, 146] width 36 height 9
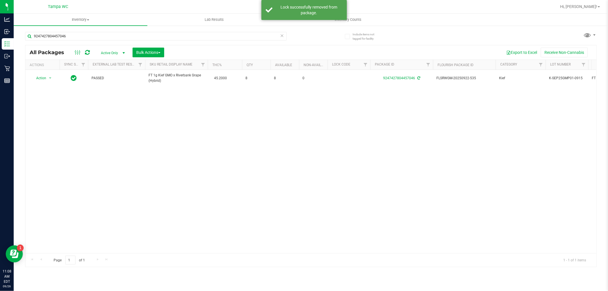
click at [281, 38] on icon at bounding box center [282, 35] width 4 height 7
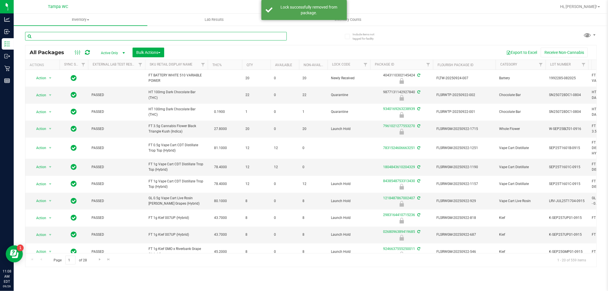
click at [189, 38] on input "text" at bounding box center [156, 36] width 262 height 9
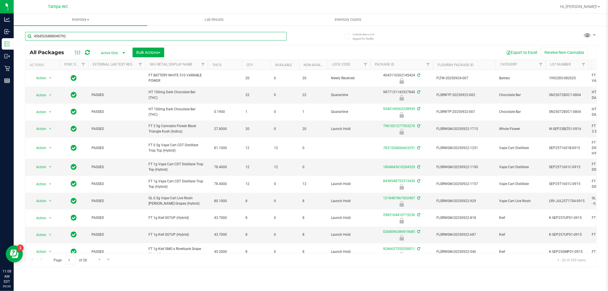
type input "4568526888049792"
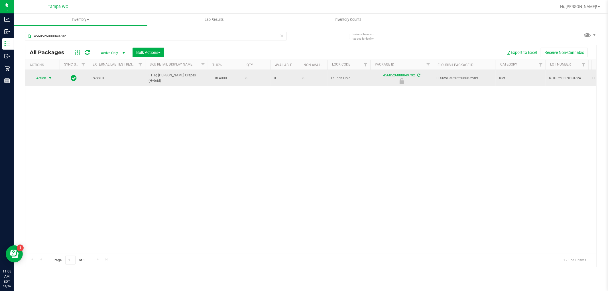
click at [48, 78] on span "select" at bounding box center [50, 78] width 5 height 5
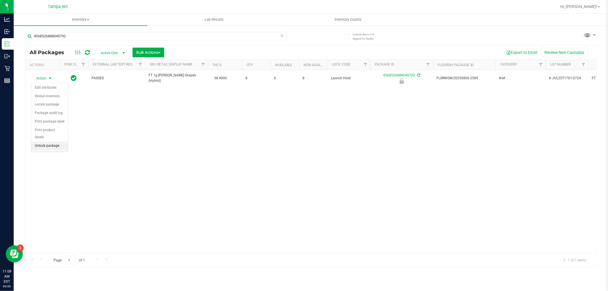
click at [56, 146] on li "Unlock package" at bounding box center [49, 146] width 36 height 9
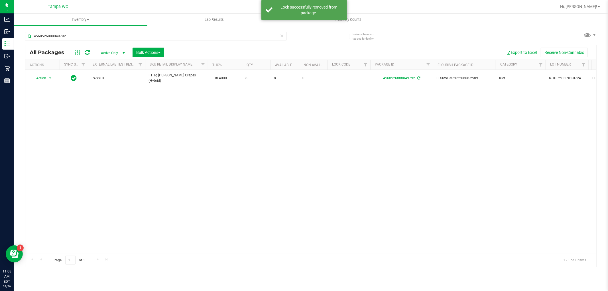
click at [280, 36] on icon at bounding box center [282, 35] width 4 height 7
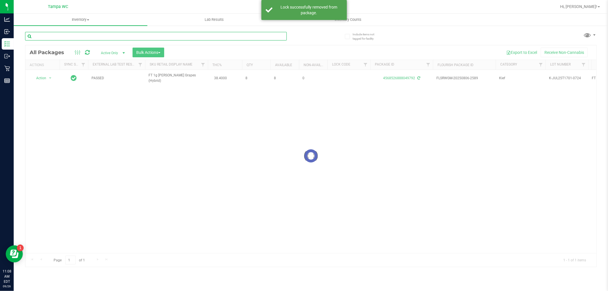
click at [247, 36] on input "text" at bounding box center [156, 36] width 262 height 9
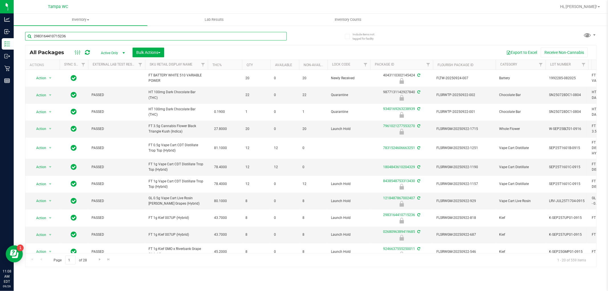
type input "2983164410715236"
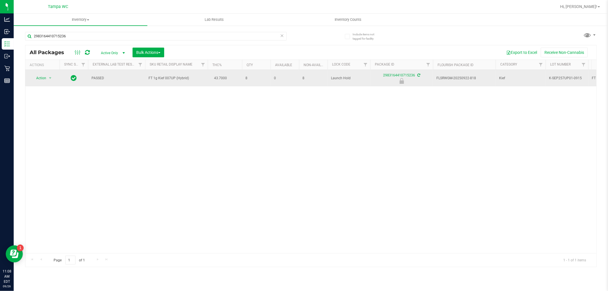
click at [40, 79] on span "Action" at bounding box center [38, 78] width 15 height 8
click at [50, 78] on span "select" at bounding box center [50, 78] width 5 height 5
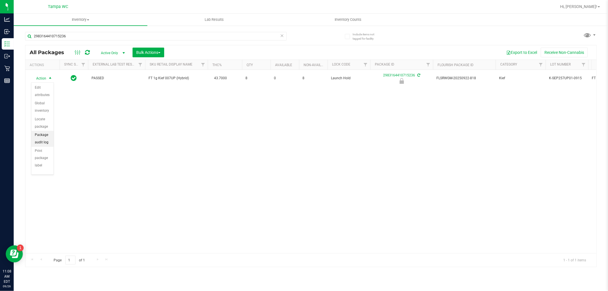
scroll to position [49, 0]
click at [43, 164] on li "Unlock package" at bounding box center [42, 160] width 22 height 16
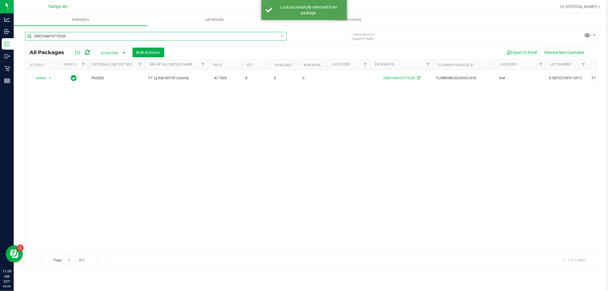
click at [158, 38] on input "2983164410715236" at bounding box center [156, 36] width 262 height 9
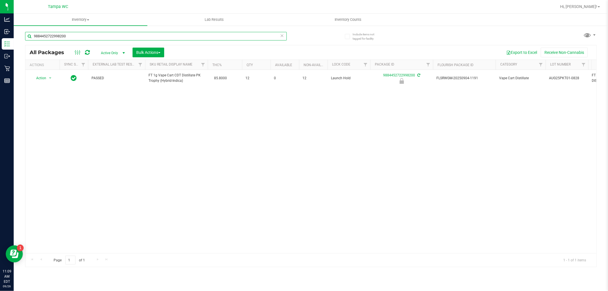
click at [158, 37] on input "9884452722998200" at bounding box center [156, 36] width 262 height 9
click at [157, 38] on input "9884452722998200" at bounding box center [156, 36] width 262 height 9
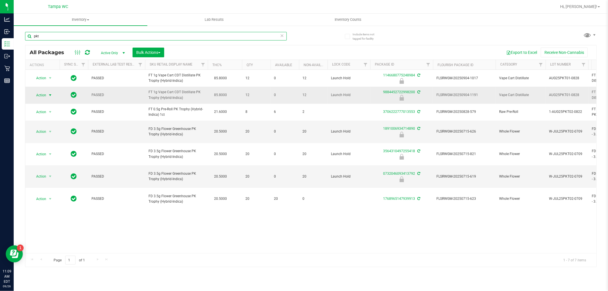
type input "pkt"
click at [49, 94] on span "select" at bounding box center [50, 95] width 5 height 5
click at [56, 161] on li "Unlock package" at bounding box center [49, 163] width 36 height 9
click at [66, 35] on input "pkt" at bounding box center [156, 36] width 262 height 9
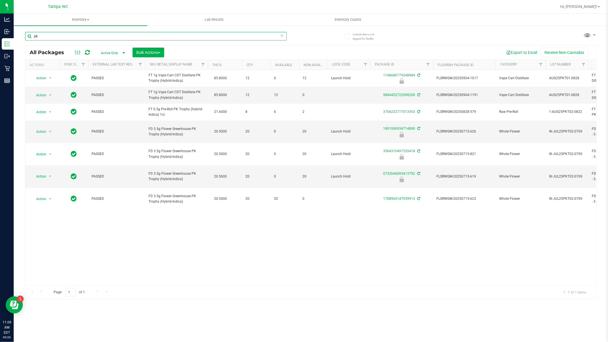
type input "p"
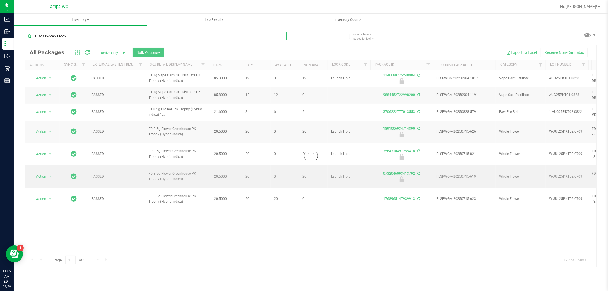
type input "0192906724500226"
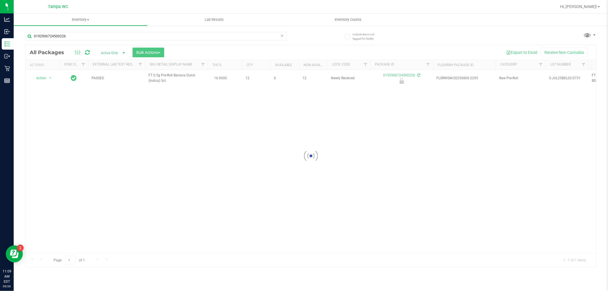
click at [39, 78] on div at bounding box center [310, 155] width 571 height 221
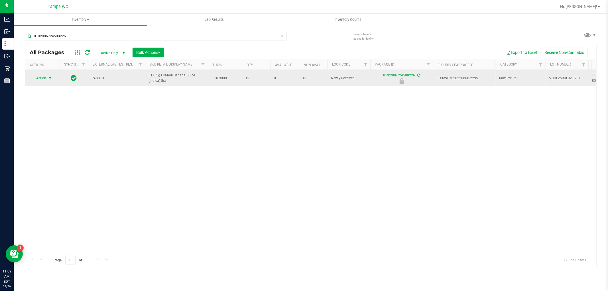
click at [49, 78] on span "select" at bounding box center [50, 78] width 5 height 5
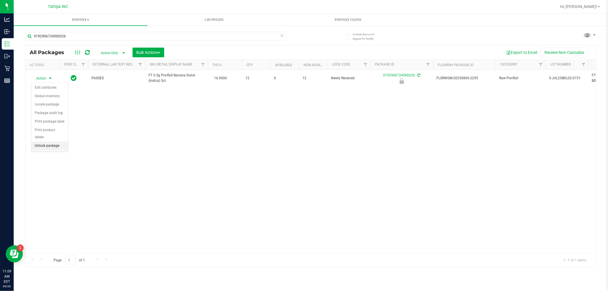
click at [58, 149] on li "Unlock package" at bounding box center [49, 146] width 36 height 9
click at [283, 35] on icon at bounding box center [282, 35] width 4 height 7
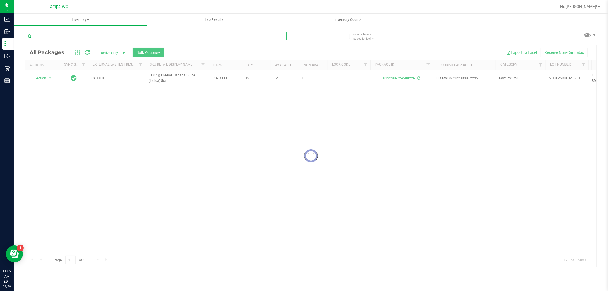
click at [273, 36] on input "text" at bounding box center [156, 36] width 262 height 9
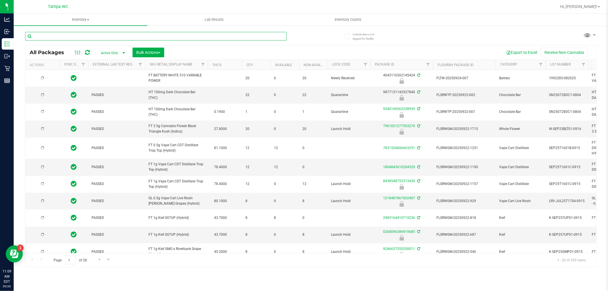
type input "[DATE]"
type input "8323920632384078"
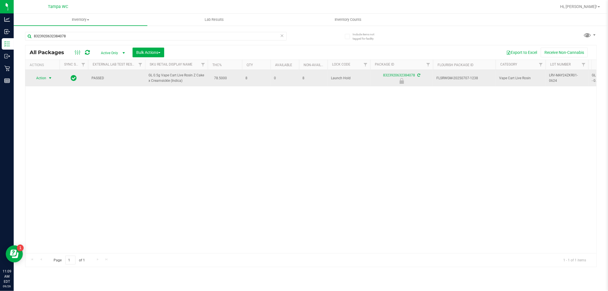
click at [48, 78] on span "select" at bounding box center [50, 78] width 5 height 5
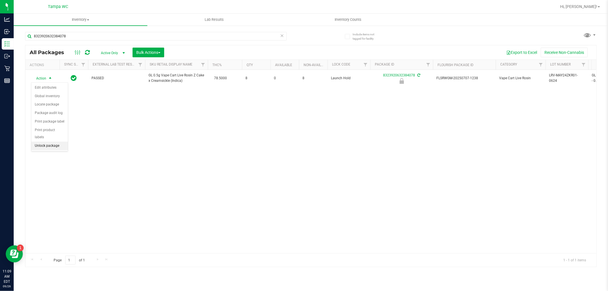
click at [39, 146] on li "Unlock package" at bounding box center [49, 146] width 36 height 9
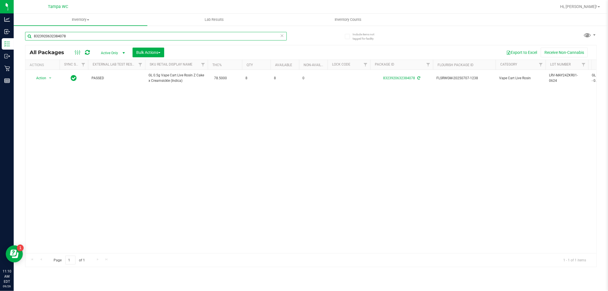
click at [167, 39] on input "8323920632384078" at bounding box center [156, 36] width 262 height 9
click at [167, 38] on input "8323920632384078" at bounding box center [156, 36] width 262 height 9
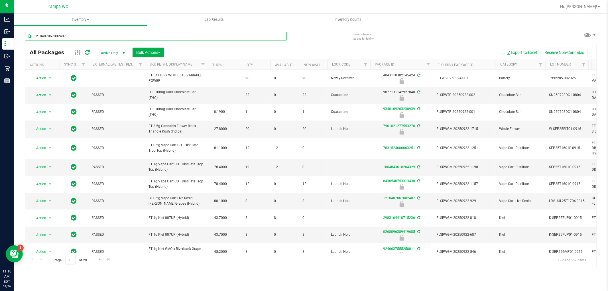
type input "1218487867002407"
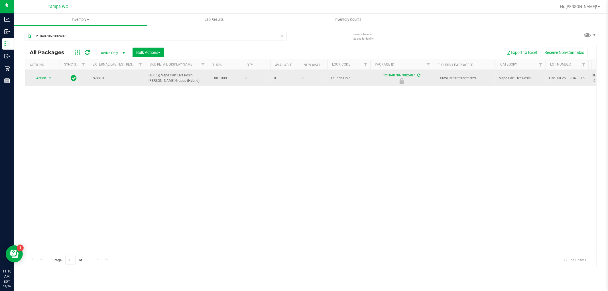
click at [37, 79] on span "Action" at bounding box center [38, 78] width 15 height 8
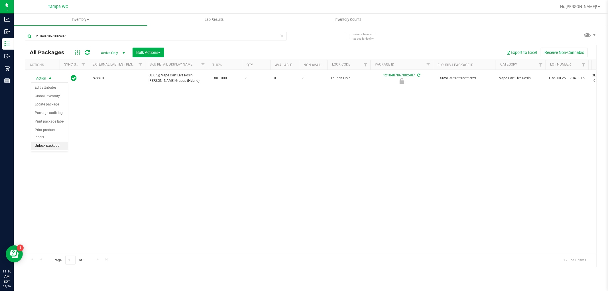
click at [38, 149] on li "Unlock package" at bounding box center [49, 146] width 36 height 9
click at [283, 35] on icon at bounding box center [282, 35] width 4 height 7
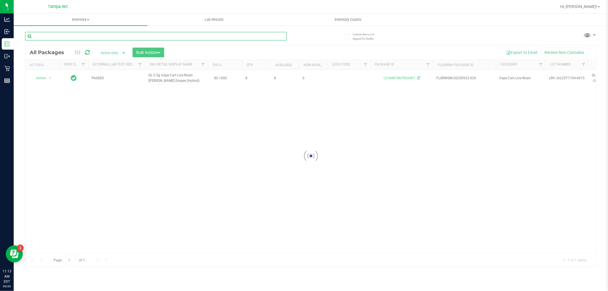
click at [270, 36] on input "text" at bounding box center [156, 36] width 262 height 9
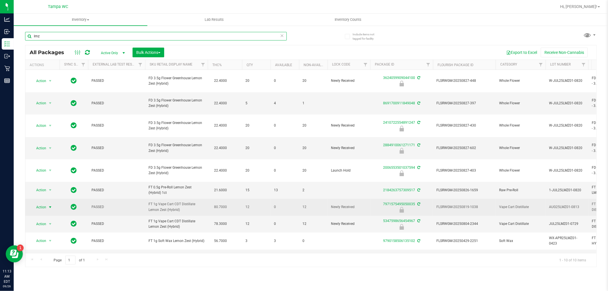
type input "lmz"
click at [42, 203] on span "Action" at bounding box center [38, 207] width 15 height 8
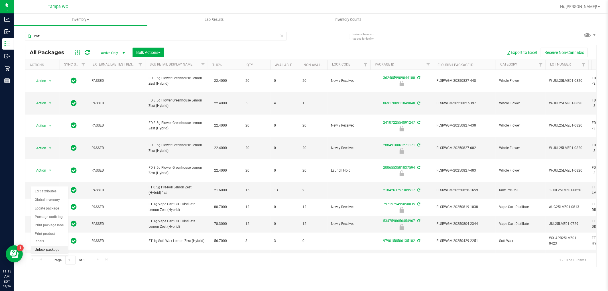
click at [47, 249] on li "Unlock package" at bounding box center [49, 250] width 36 height 9
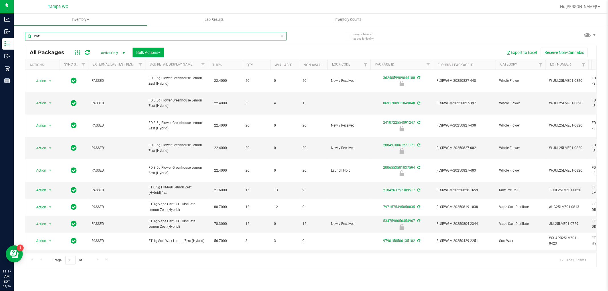
click at [163, 36] on input "lmz" at bounding box center [156, 36] width 262 height 9
type input "l"
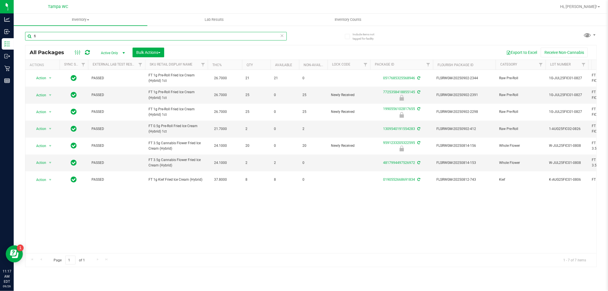
type input "f"
